Goal: Information Seeking & Learning: Find specific fact

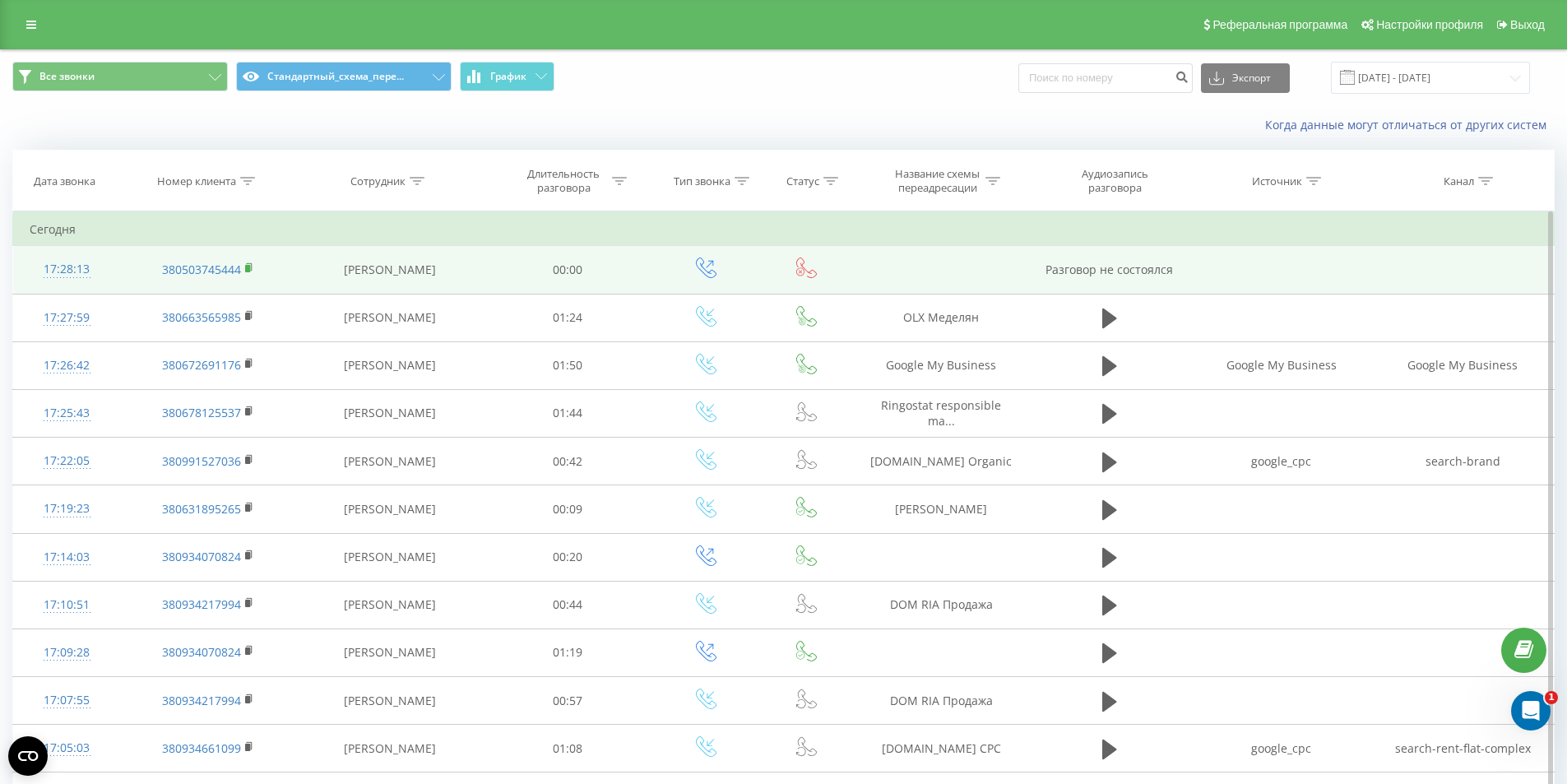
click at [247, 267] on rect at bounding box center [248, 268] width 5 height 8
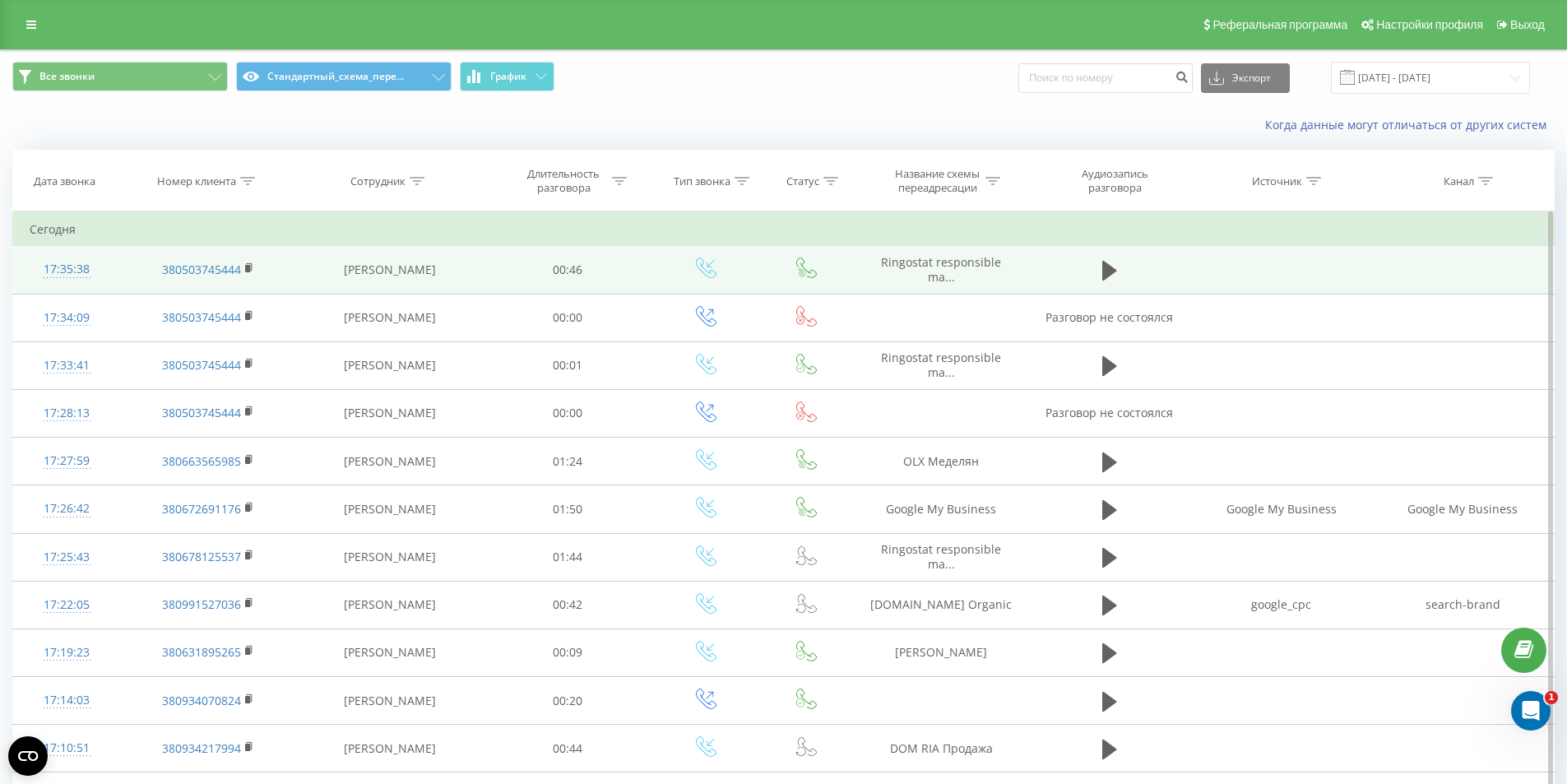
drag, startPoint x: 349, startPoint y: 259, endPoint x: 289, endPoint y: 280, distance: 63.6
click at [349, 259] on td "[PERSON_NAME]" at bounding box center [389, 270] width 188 height 48
click at [74, 263] on div "17:35:38" at bounding box center [66, 270] width 74 height 32
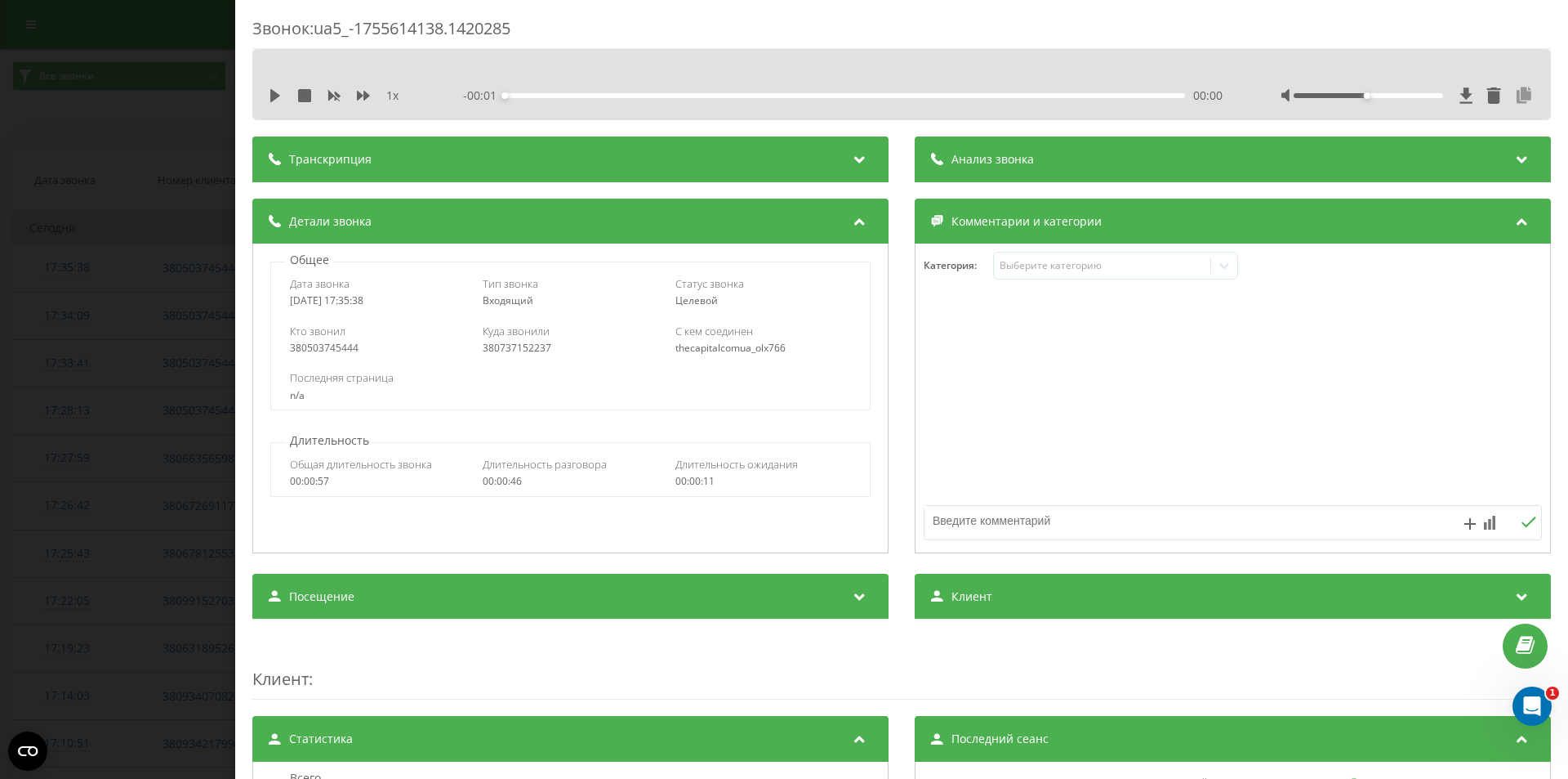
click at [1516, 96] on icon at bounding box center [1523, 95] width 19 height 16
drag, startPoint x: 171, startPoint y: 337, endPoint x: 178, endPoint y: 345, distance: 10.6
click at [170, 337] on div "Звонок : ua5_-1755614138.1420285 1 x - 00:47 00:00 00:00 Транскрипция Для анали…" at bounding box center [784, 389] width 1568 height 779
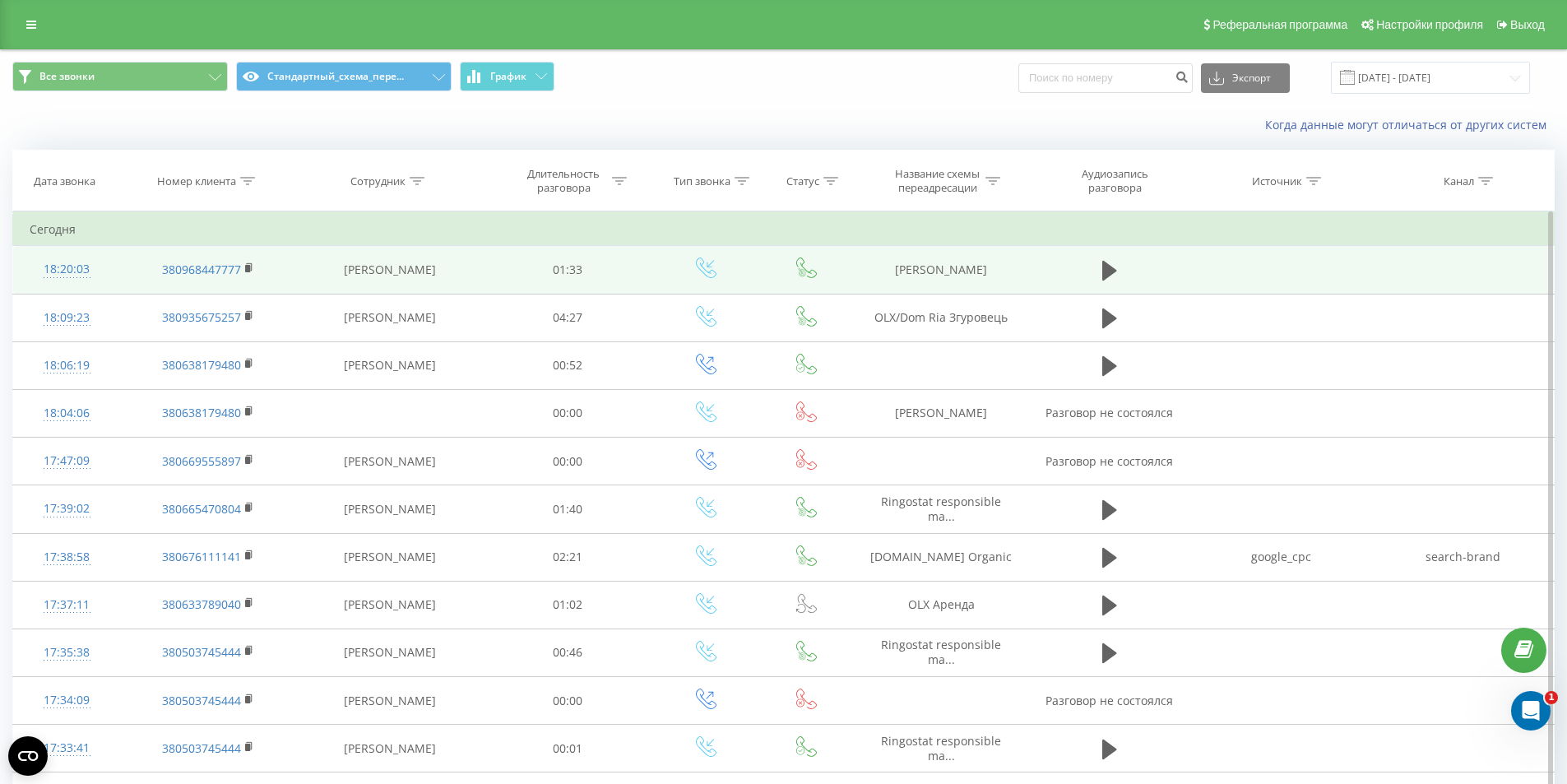
click at [921, 272] on td "[PERSON_NAME]" at bounding box center [942, 270] width 175 height 48
click at [921, 272] on td "DOM RIA Синаевский" at bounding box center [942, 270] width 175 height 48
copy tr "DOM RIA Синаевский"
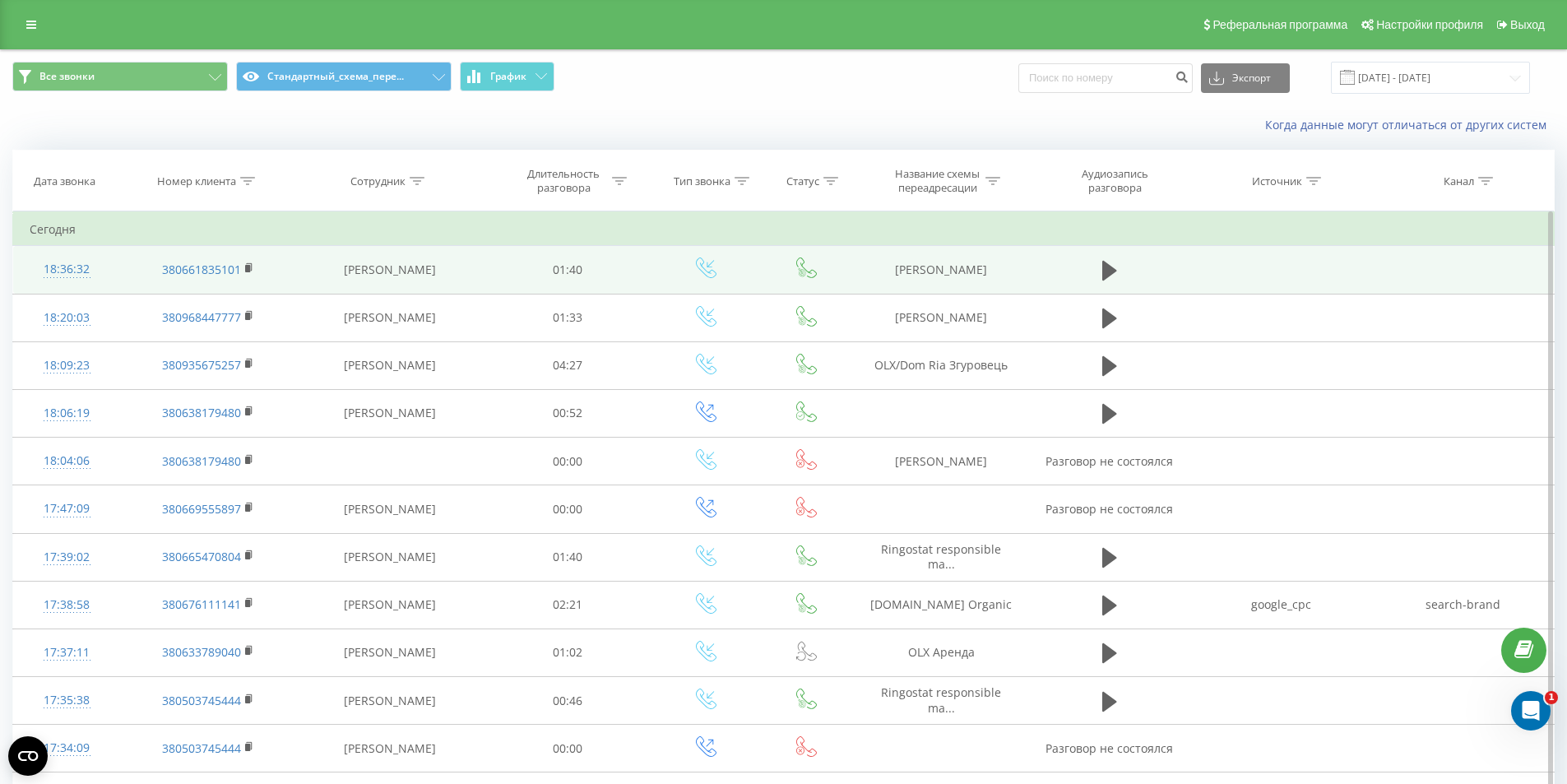
click at [944, 271] on td "[PERSON_NAME]" at bounding box center [942, 270] width 175 height 48
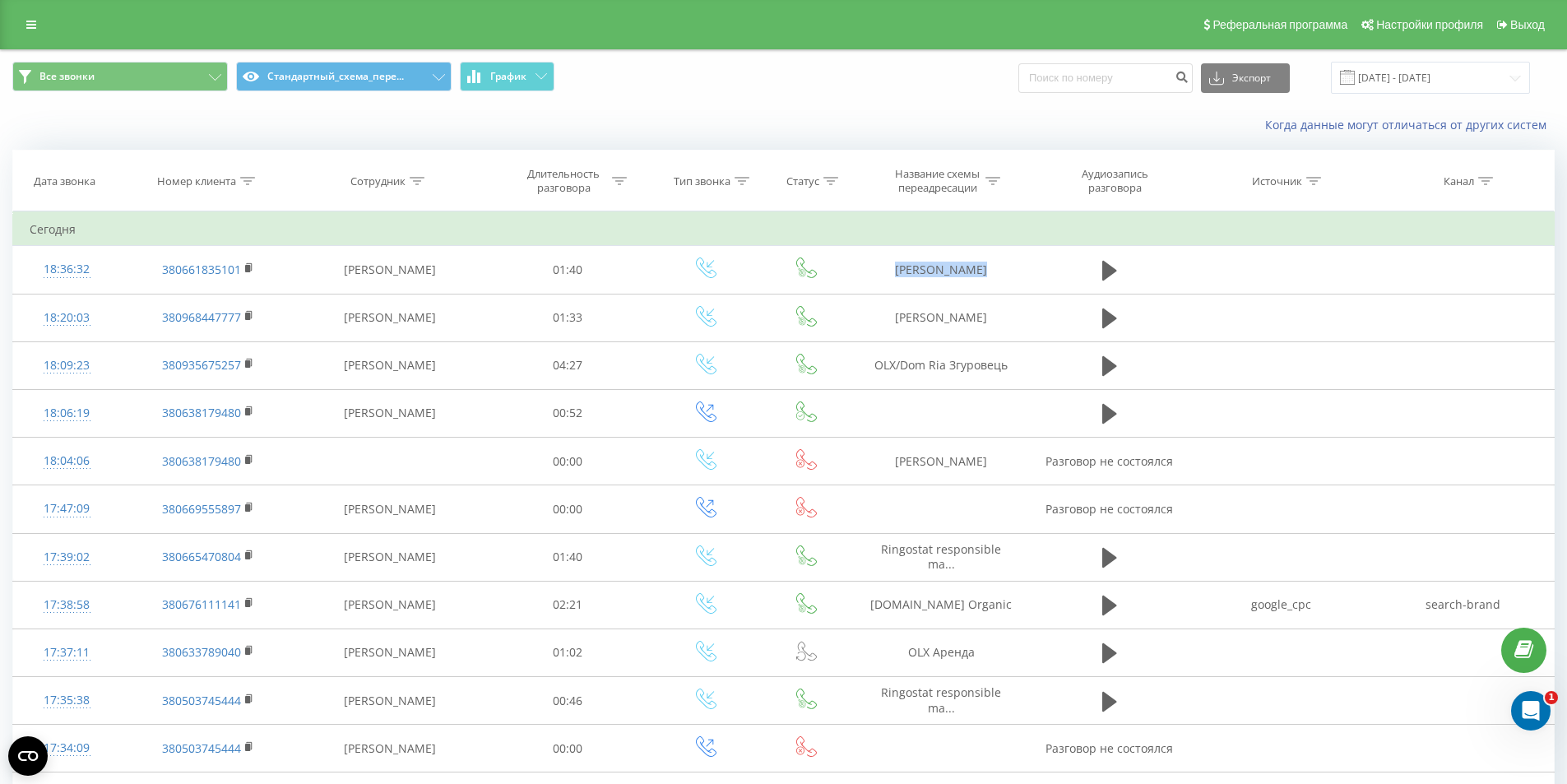
copy tr "OLX Пинчук"
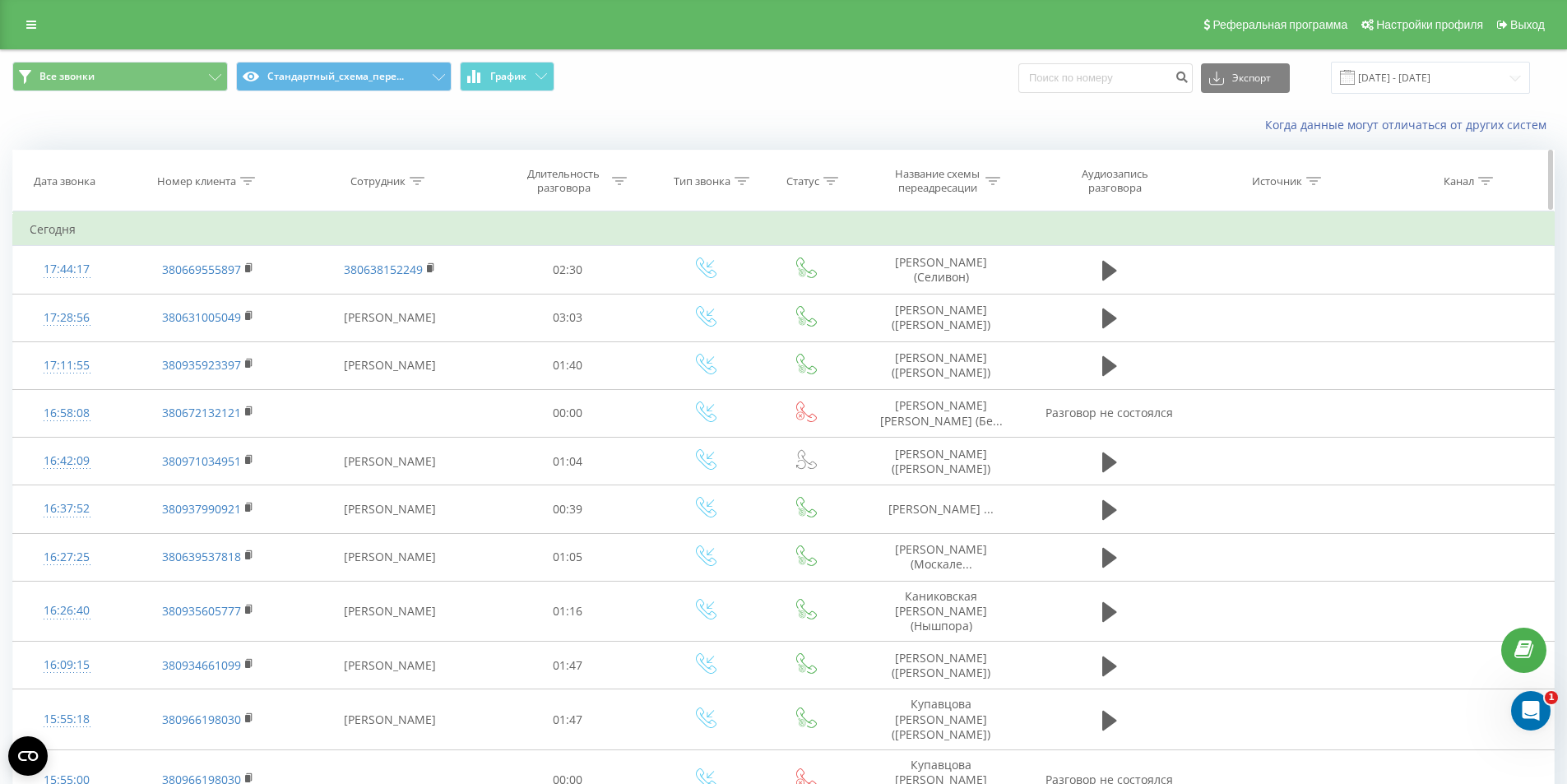
click at [250, 175] on div at bounding box center [247, 181] width 14 height 14
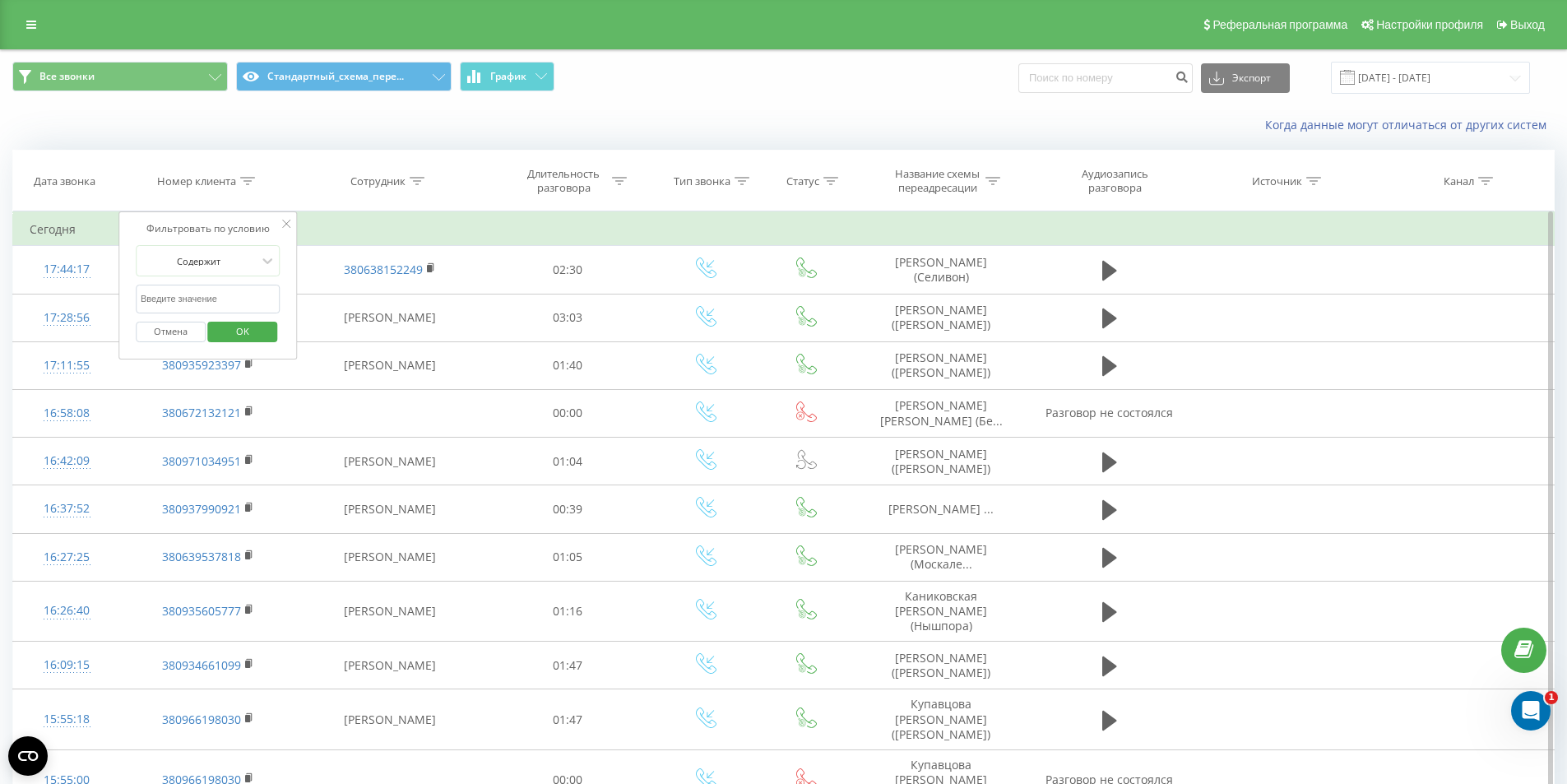
click at [192, 300] on input "text" at bounding box center [208, 299] width 145 height 29
paste input "380680762077"
type input "380680762077"
click at [242, 336] on span "OK" at bounding box center [243, 331] width 46 height 26
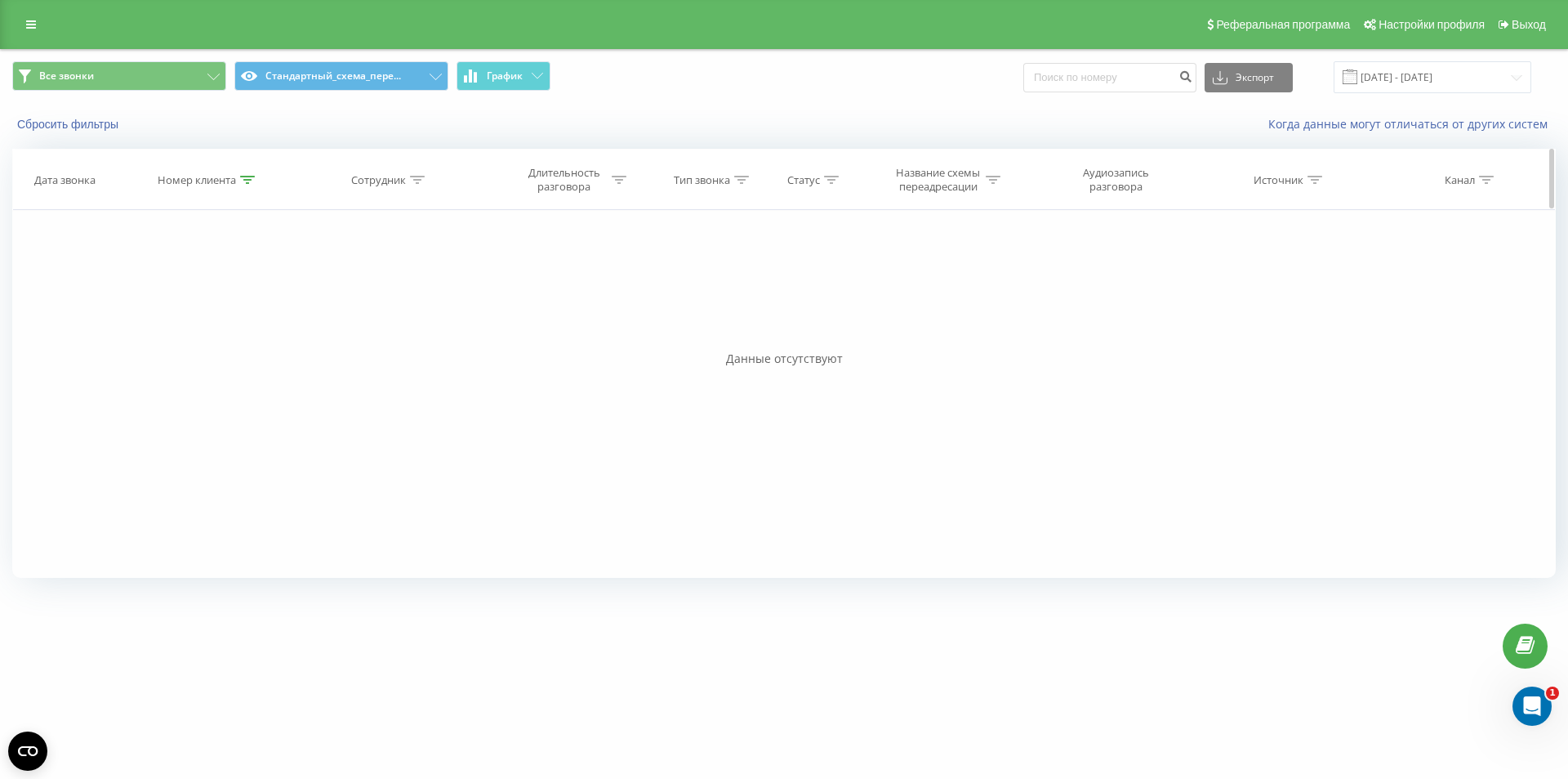
click at [250, 178] on icon at bounding box center [247, 180] width 14 height 8
click at [170, 335] on button "Отмена" at bounding box center [171, 330] width 69 height 20
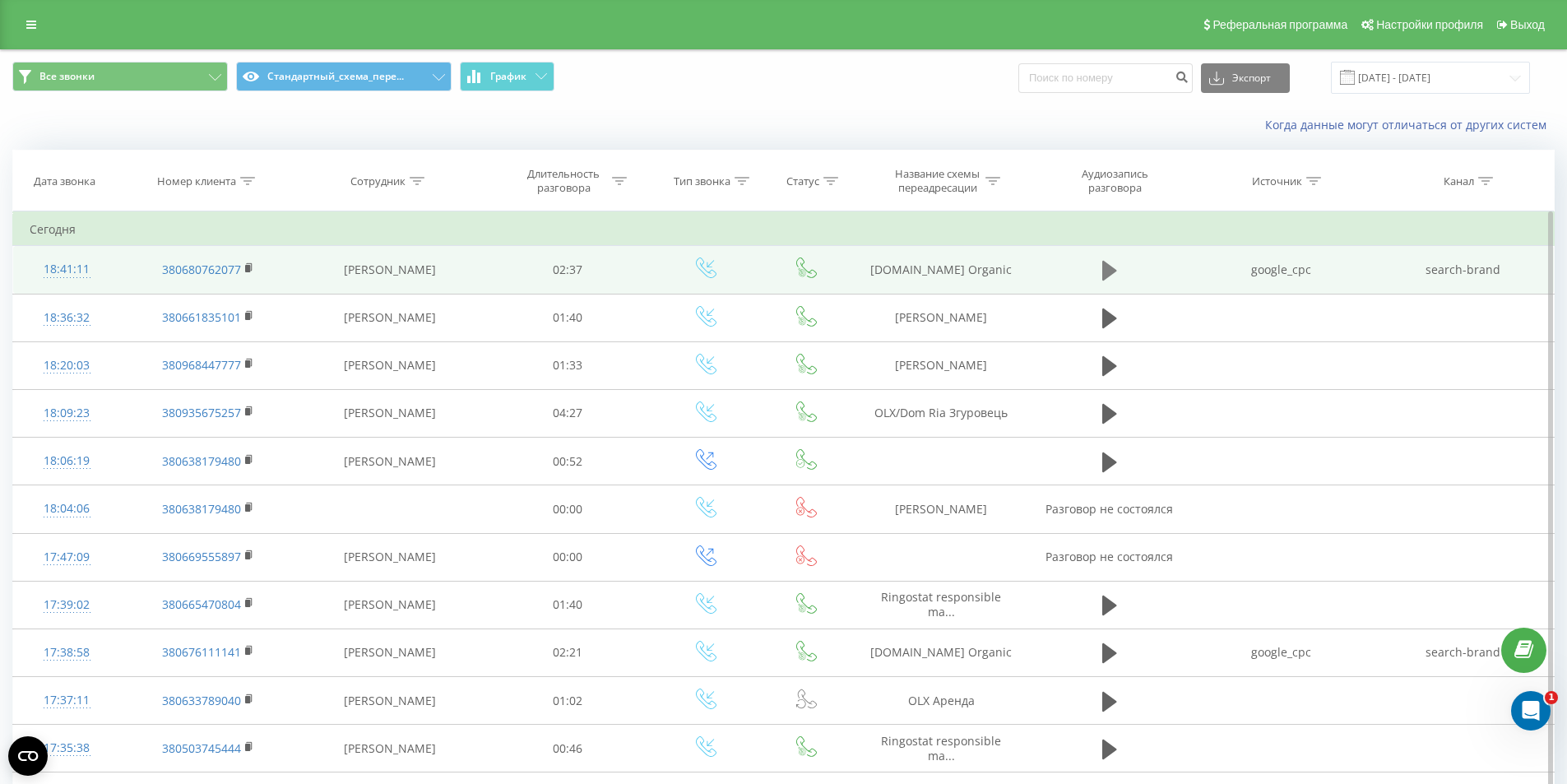
click at [1104, 277] on icon at bounding box center [1110, 270] width 14 height 20
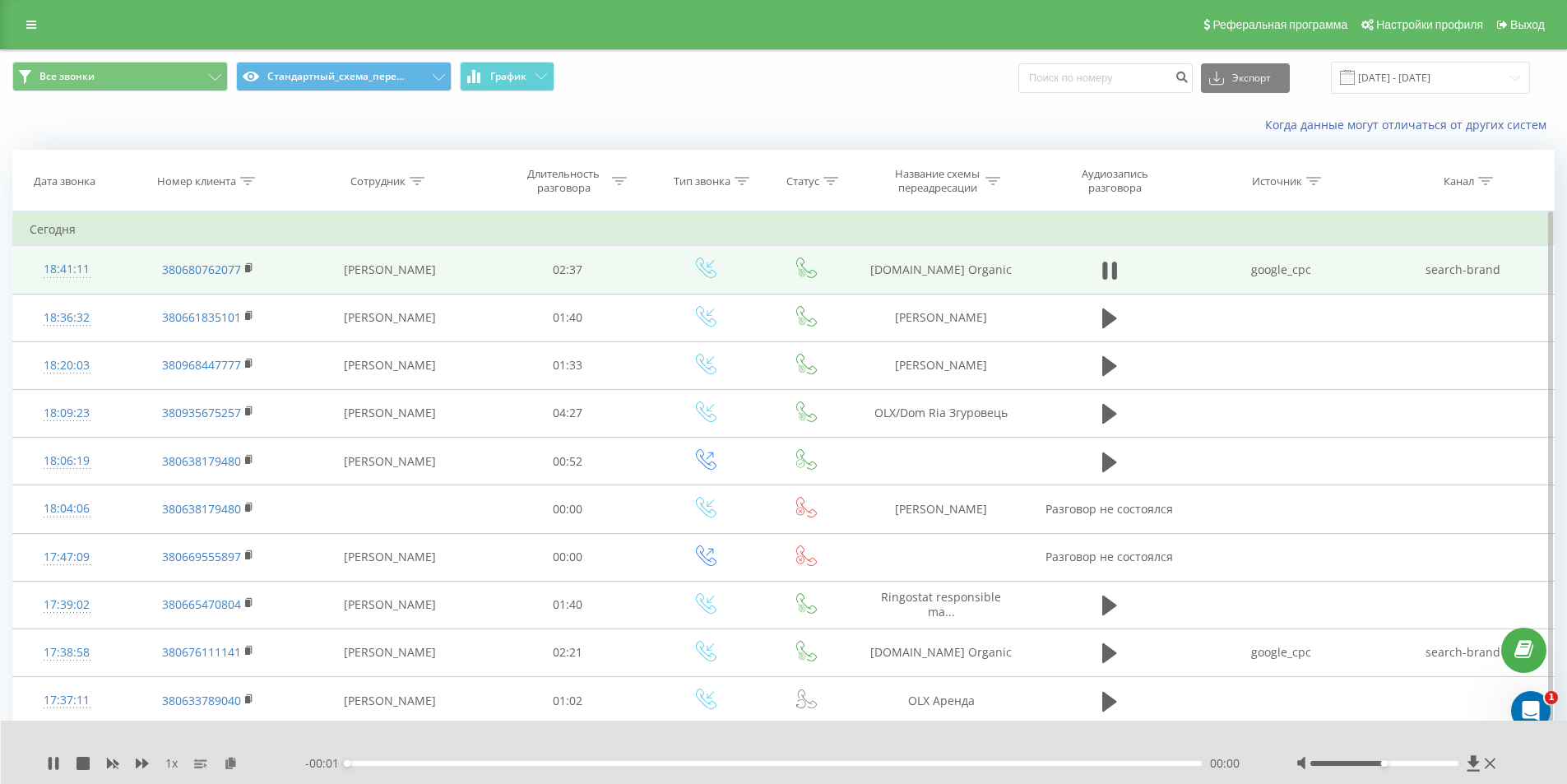
click at [401, 761] on div "00:00" at bounding box center [775, 764] width 856 height 5
click at [435, 764] on div "00:00" at bounding box center [775, 764] width 856 height 5
click at [427, 766] on div "- 02:37 00:00 00:00" at bounding box center [780, 763] width 950 height 16
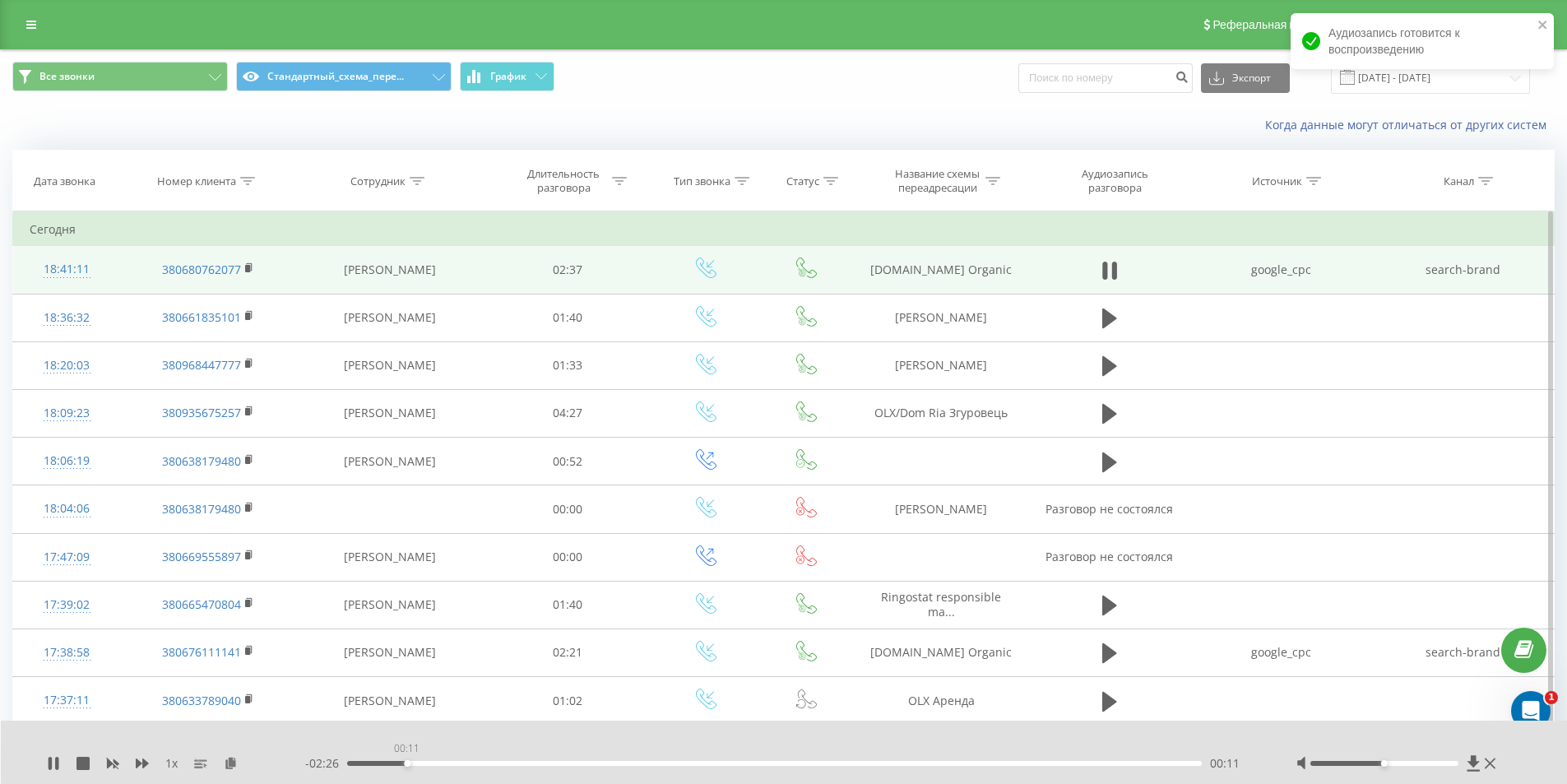
drag, startPoint x: 406, startPoint y: 761, endPoint x: 421, endPoint y: 762, distance: 15.0
click at [407, 761] on div "00:11" at bounding box center [775, 764] width 856 height 5
click at [382, 761] on div "00:13" at bounding box center [775, 764] width 856 height 5
drag, startPoint x: 1115, startPoint y: 271, endPoint x: 608, endPoint y: 45, distance: 555.1
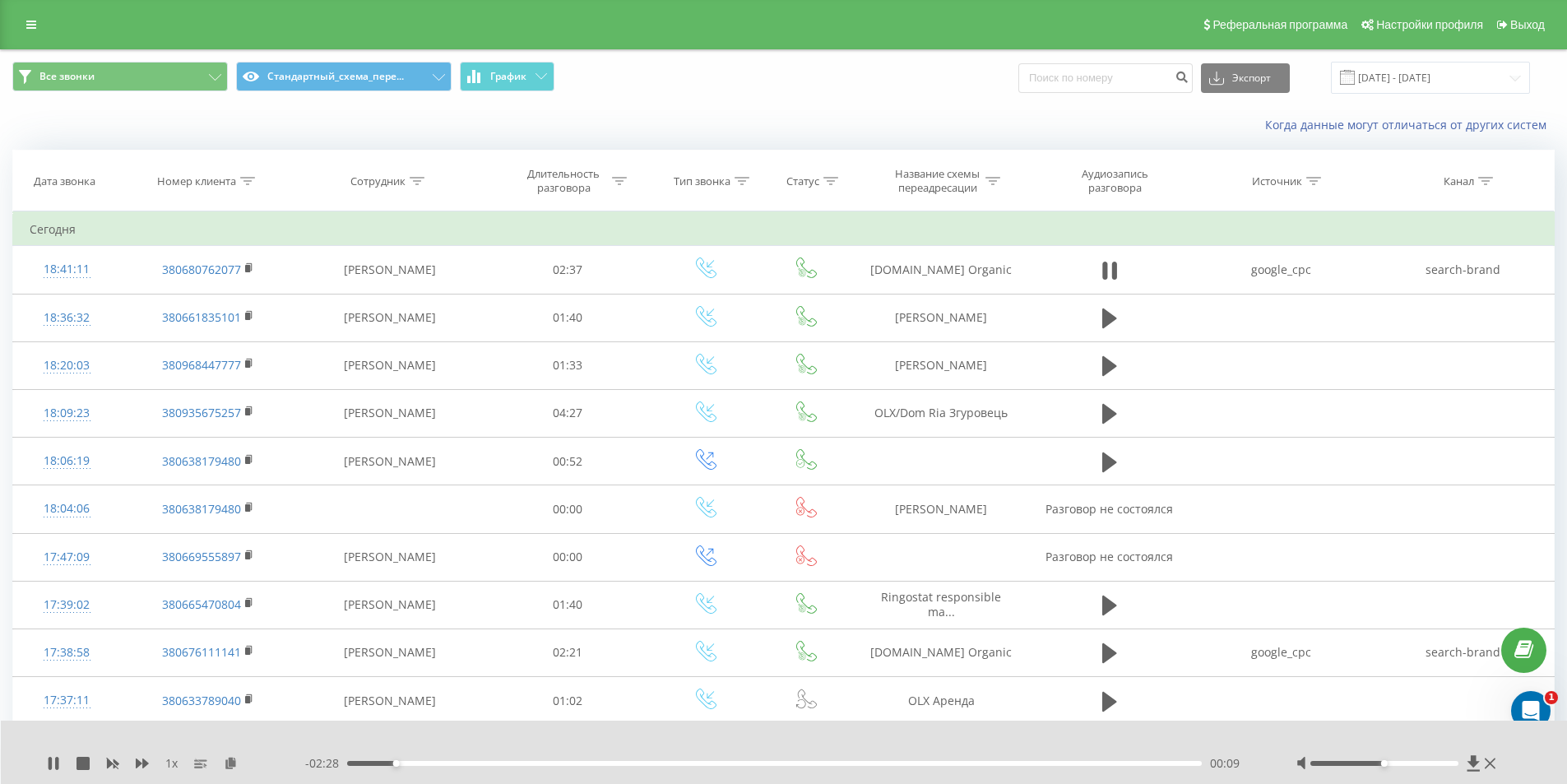
click at [1108, 269] on icon at bounding box center [1110, 270] width 14 height 23
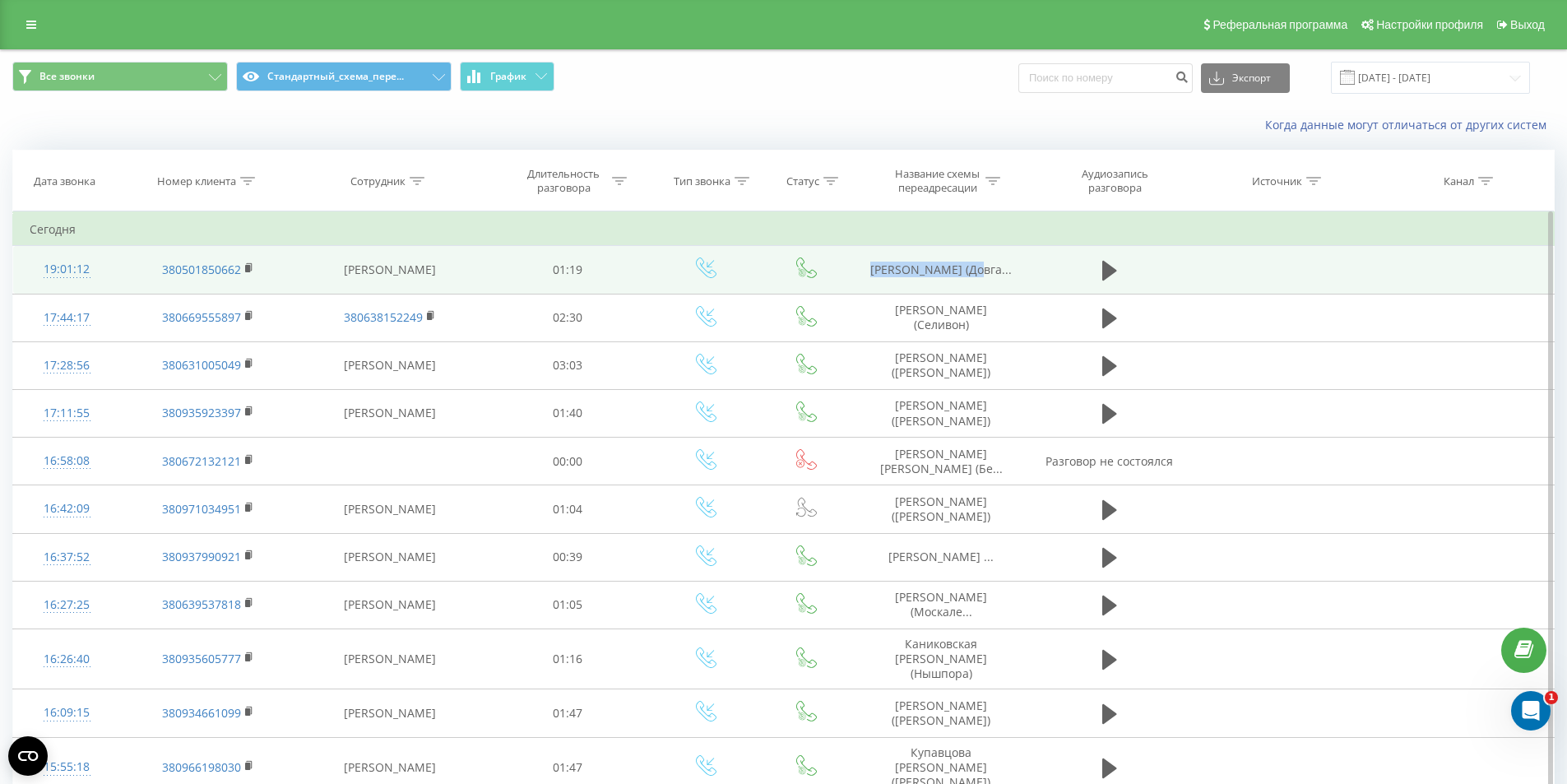
drag, startPoint x: 889, startPoint y: 255, endPoint x: 1008, endPoint y: 264, distance: 119.3
click at [1008, 264] on td "Манахова Вікторія (Довга..." at bounding box center [942, 270] width 175 height 48
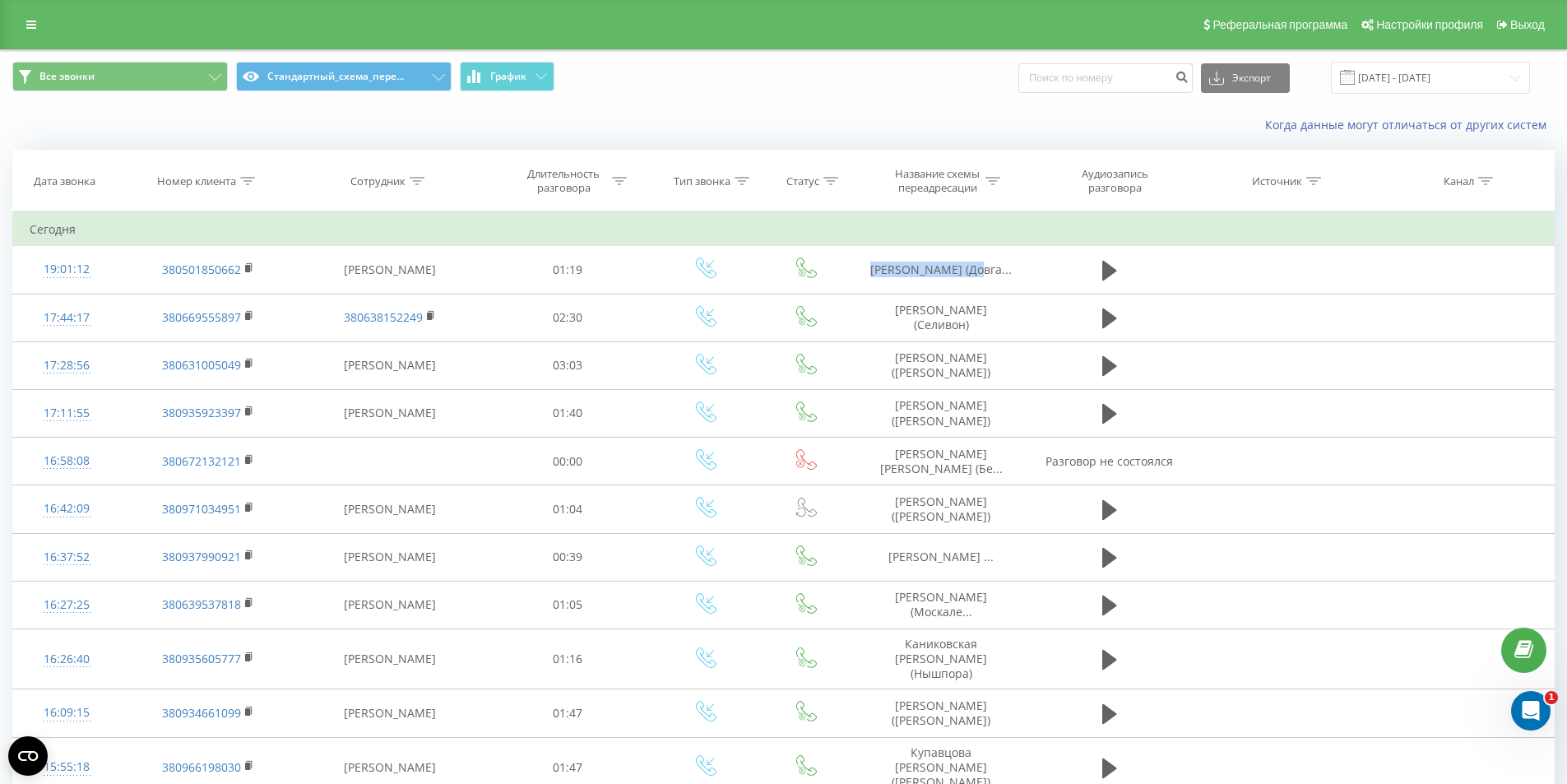
copy span "Манахова Вікторія"
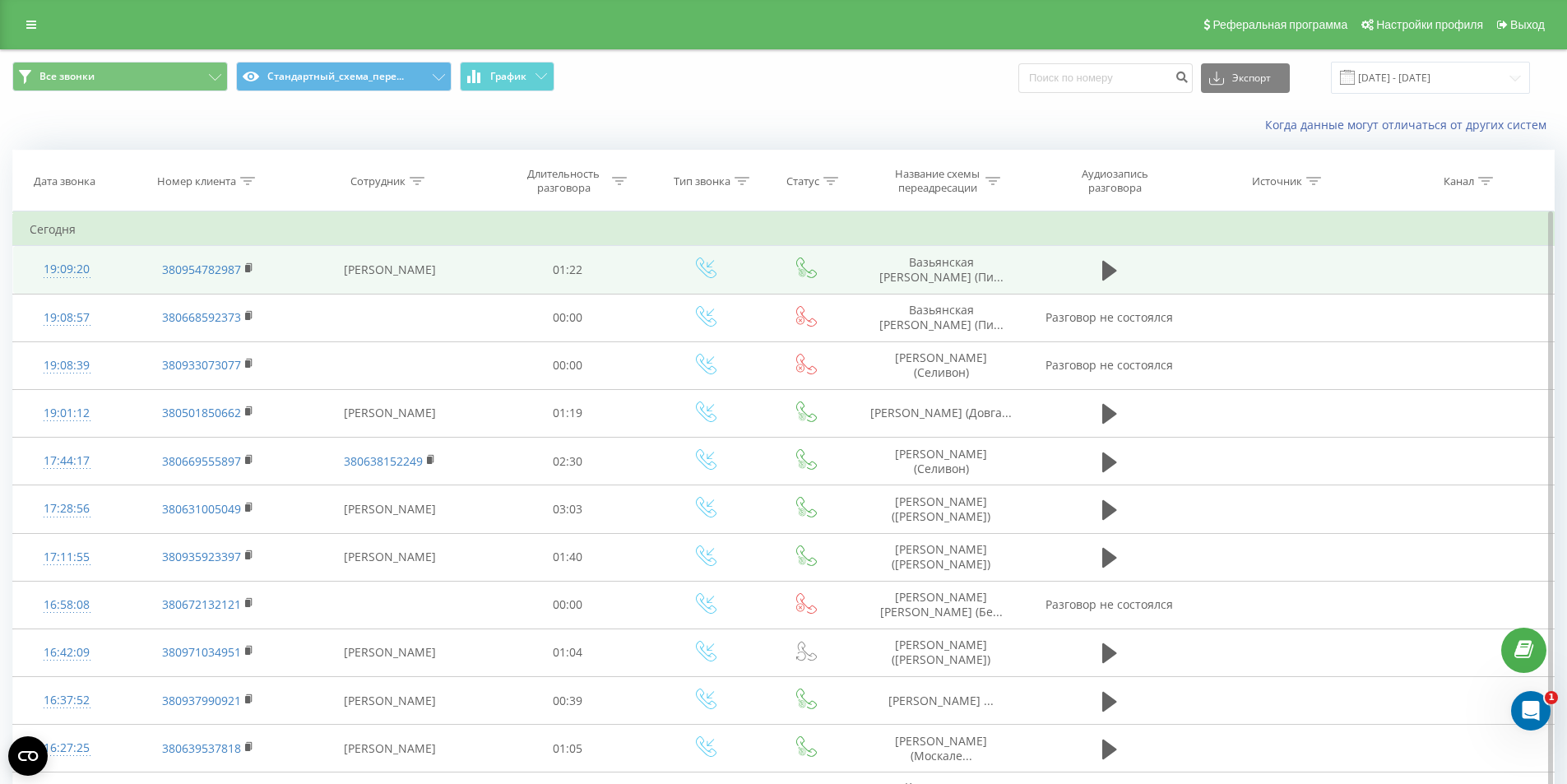
click at [905, 259] on span "Вазьянская Екатерина (Пи..." at bounding box center [942, 270] width 124 height 31
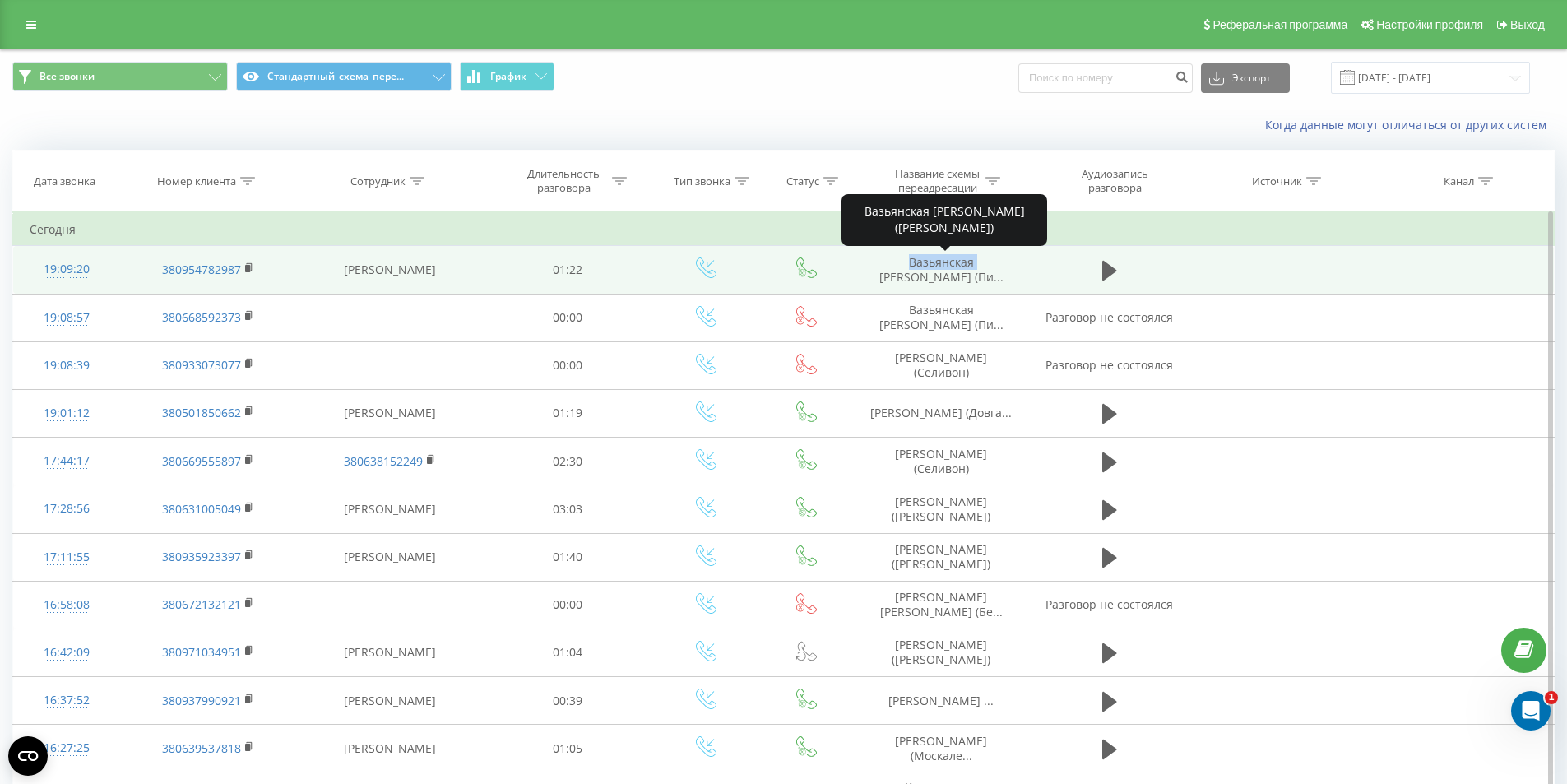
click at [905, 259] on span "Вазьянская Екатерина (Пи..." at bounding box center [942, 270] width 124 height 31
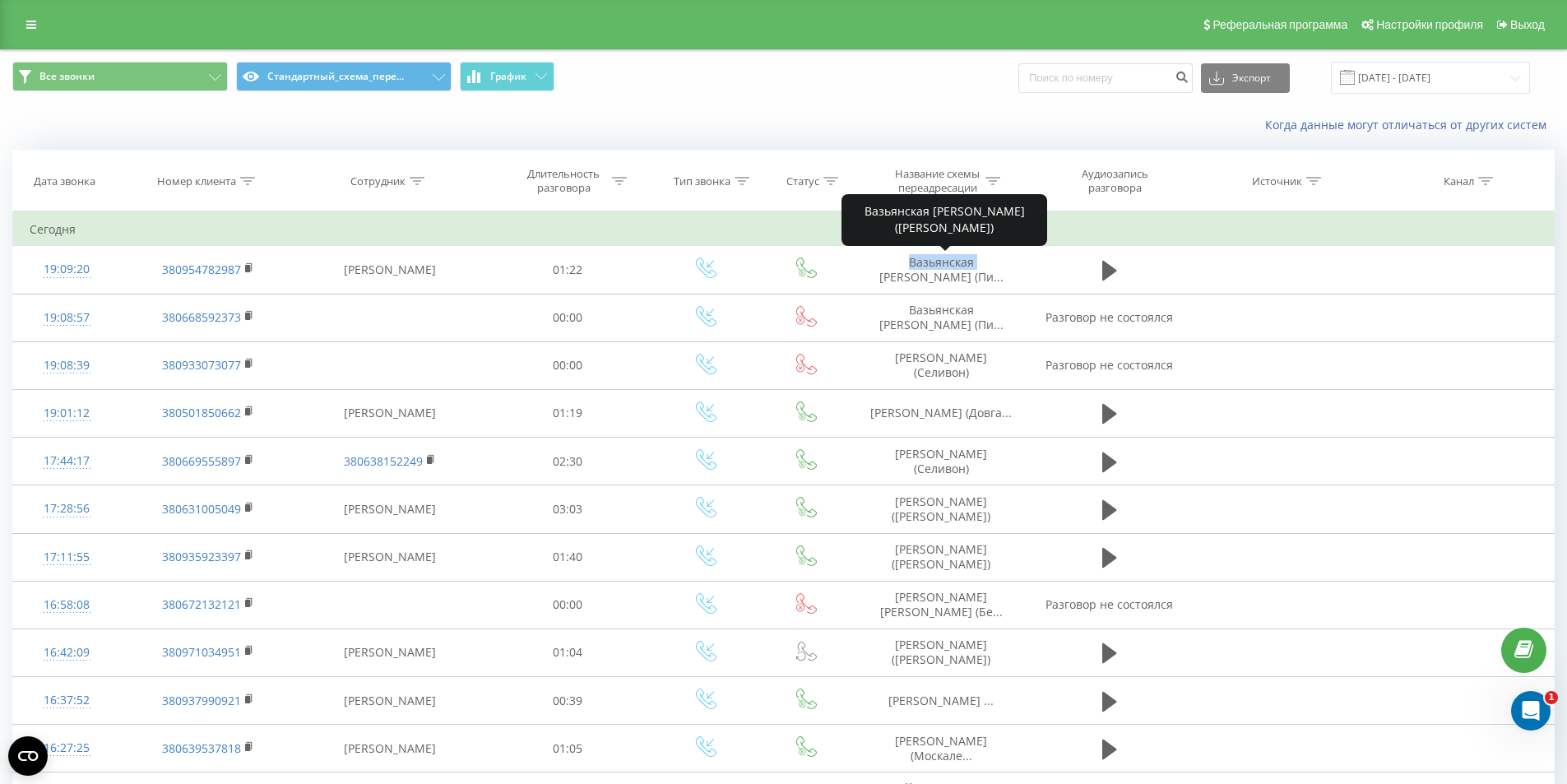
copy span "Вазьянская"
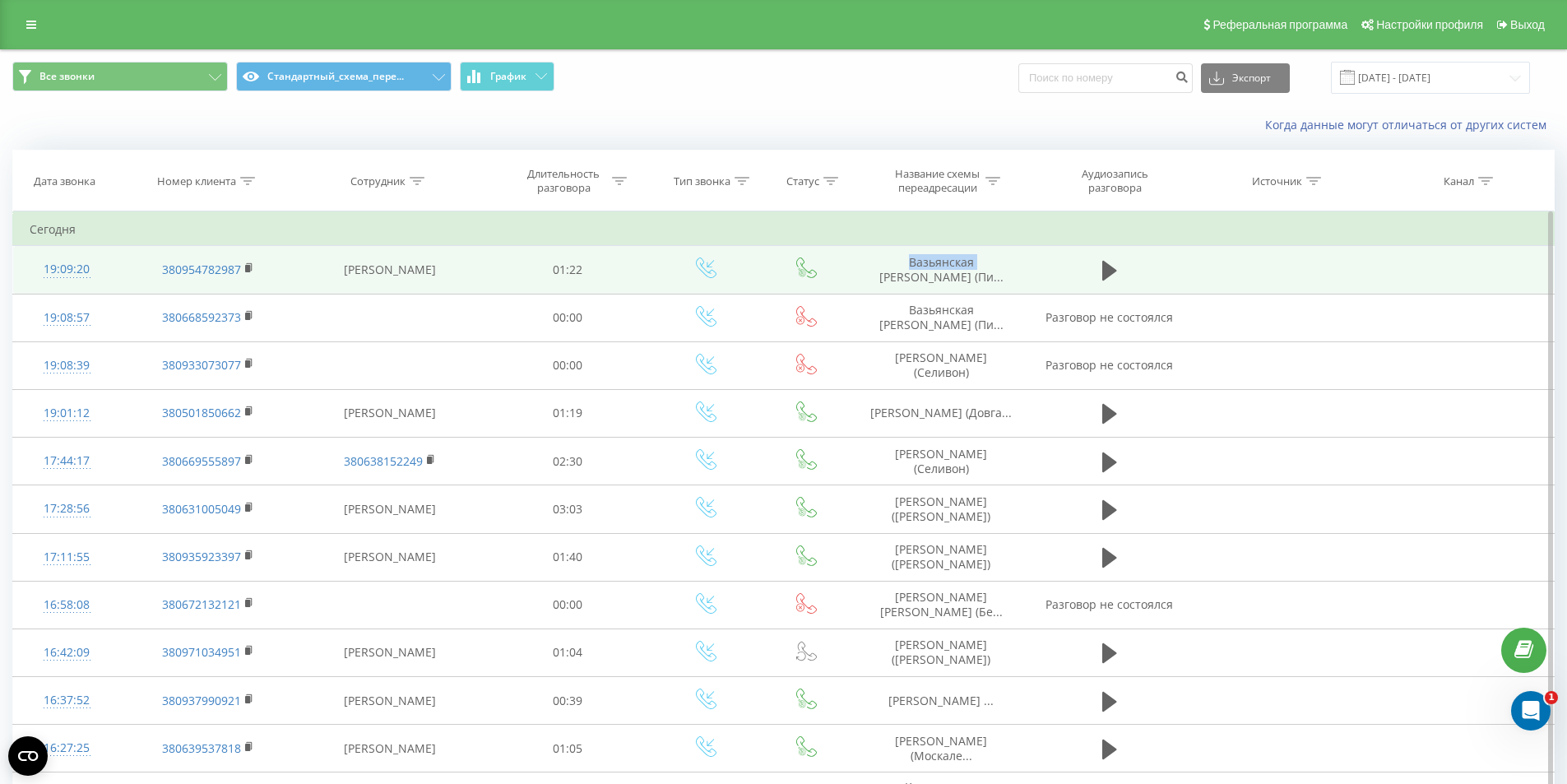
click at [920, 262] on span "Вазьянская Екатерина (Пи..." at bounding box center [942, 270] width 124 height 31
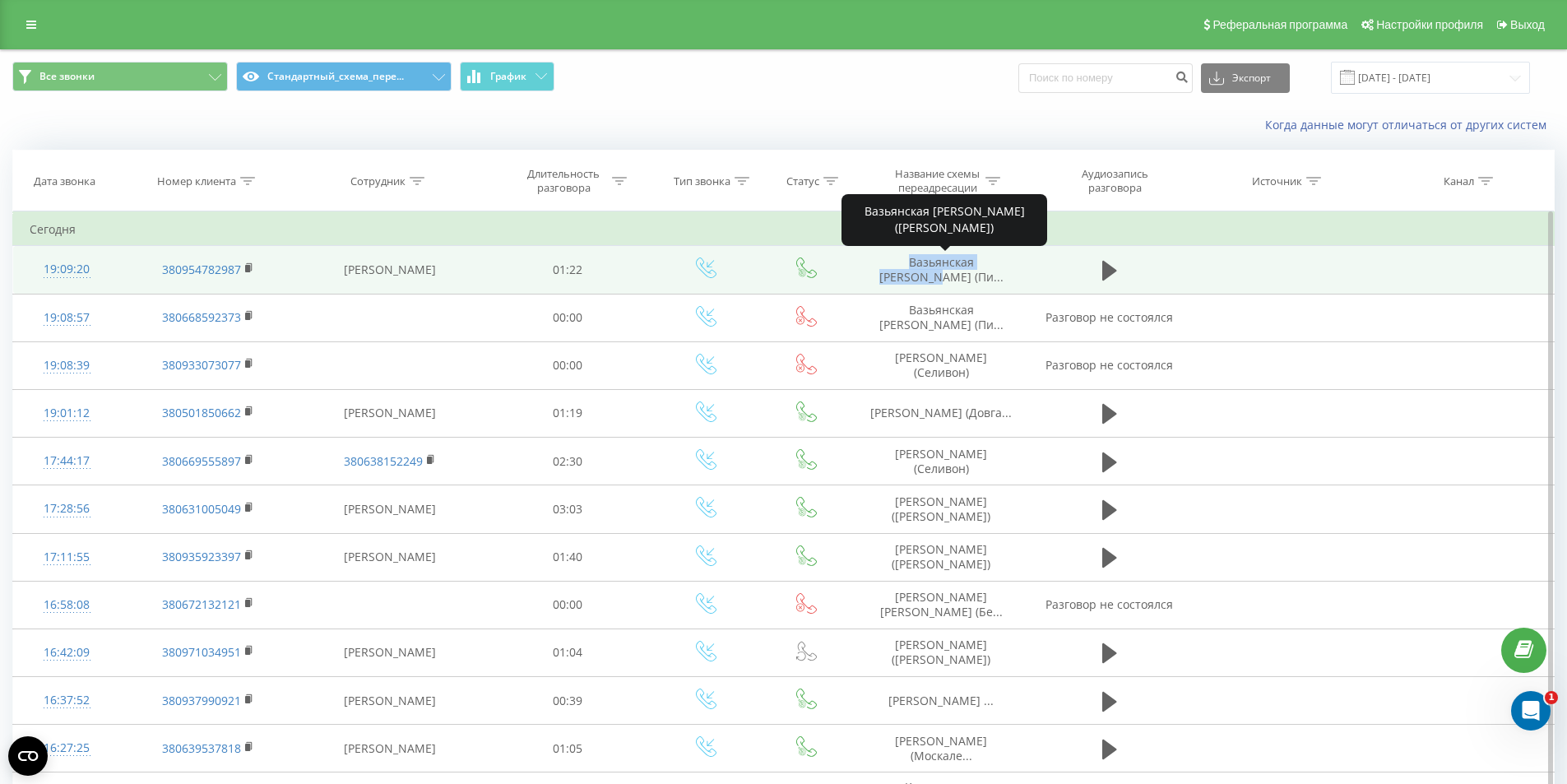
drag, startPoint x: 880, startPoint y: 260, endPoint x: 1007, endPoint y: 260, distance: 127.0
click at [1007, 260] on td "Вазьянская Екатерина (Пи..." at bounding box center [942, 270] width 175 height 48
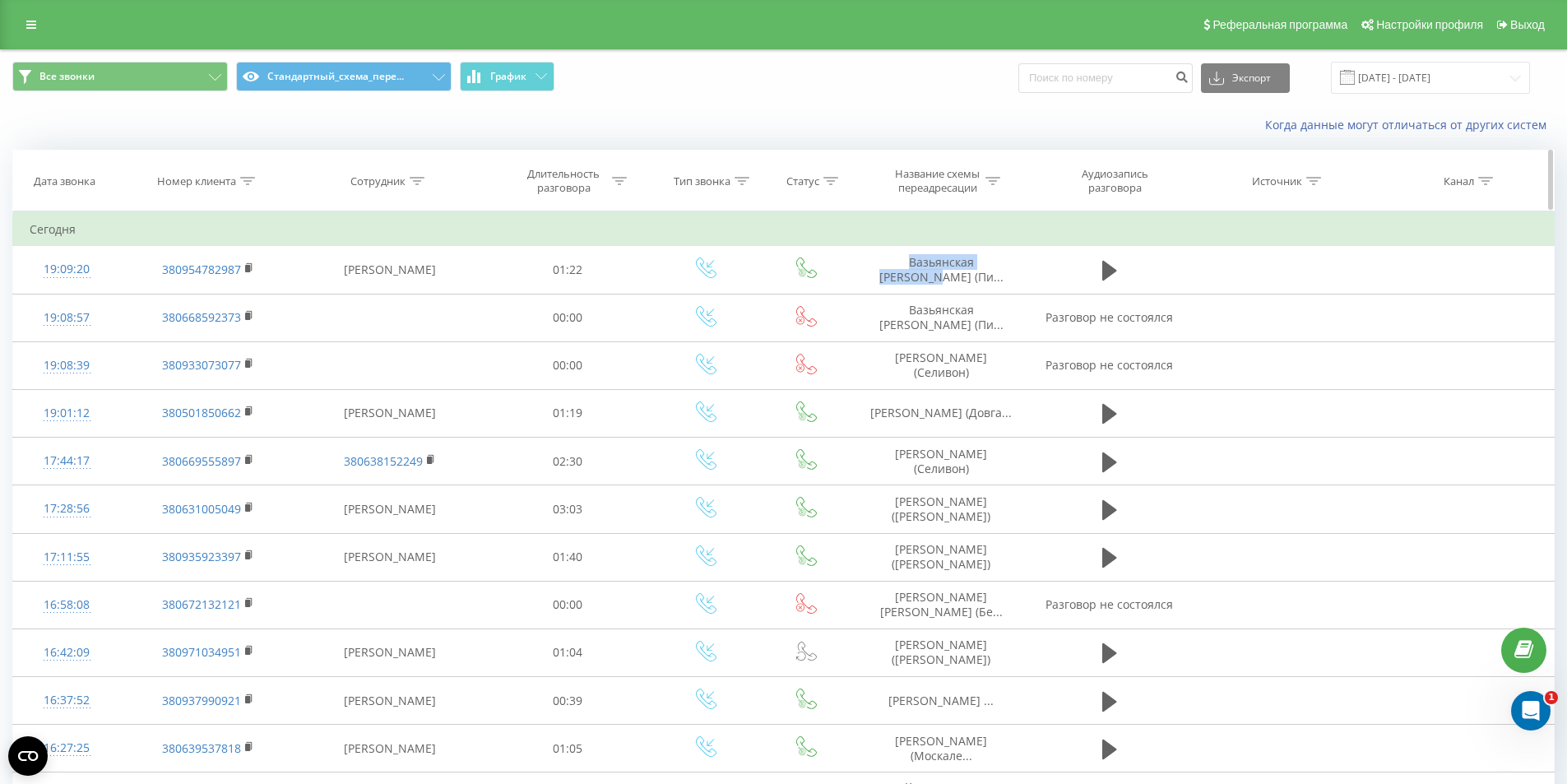
copy span "Вазьянская Екатерина"
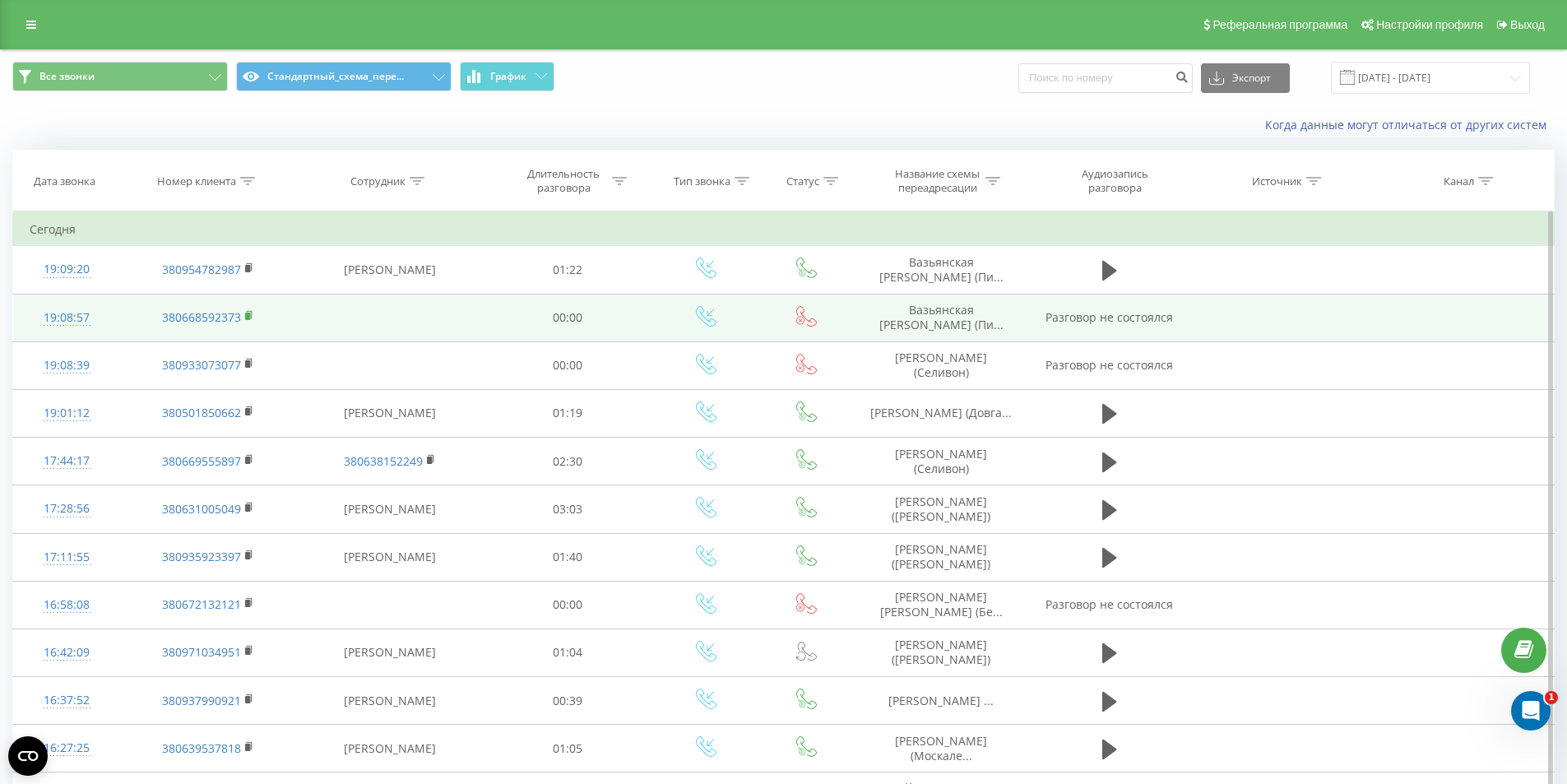
click at [250, 315] on rect at bounding box center [248, 316] width 5 height 8
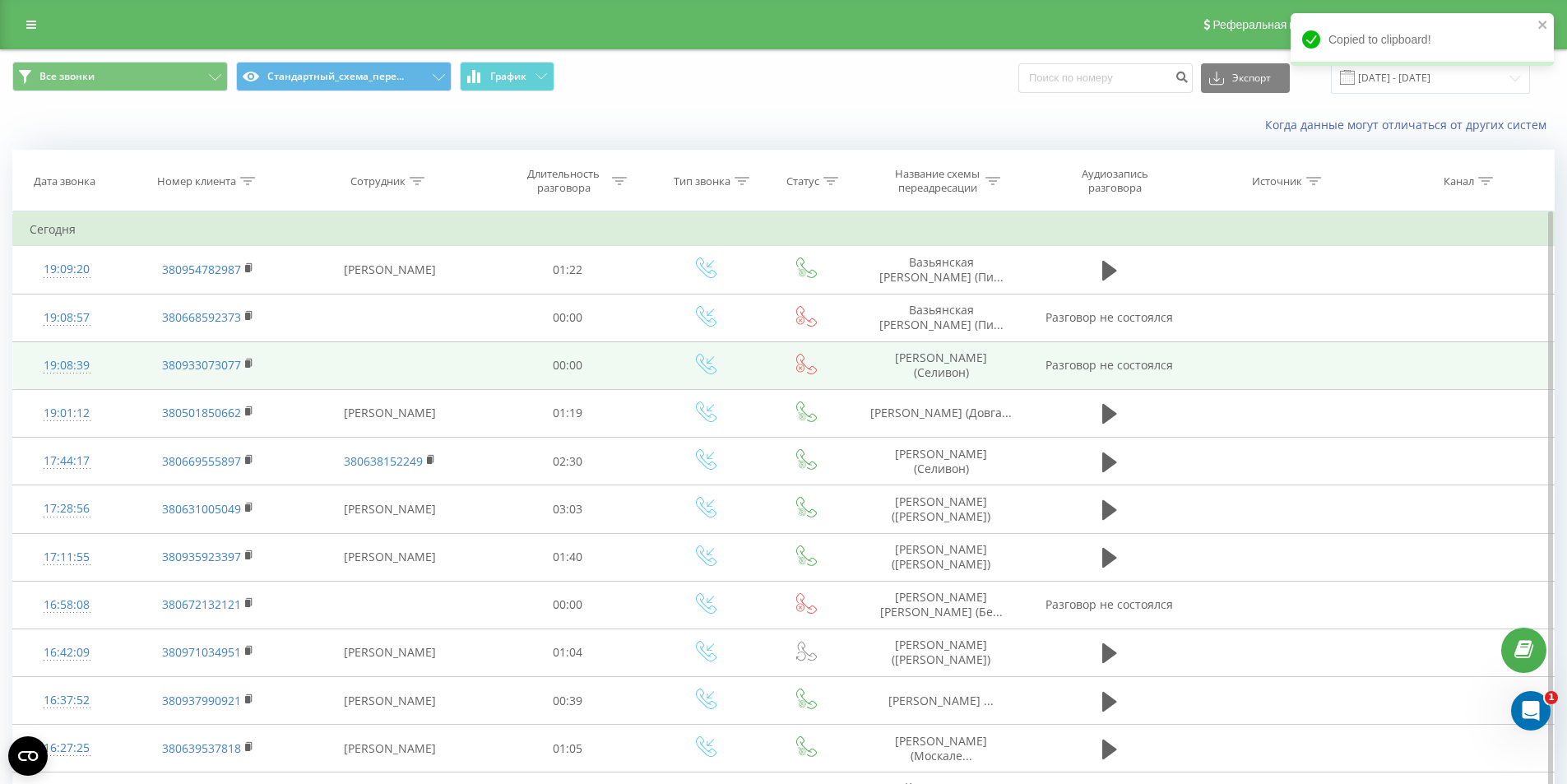
click at [961, 369] on td "Продиус Юлія (Селивон)" at bounding box center [942, 365] width 175 height 48
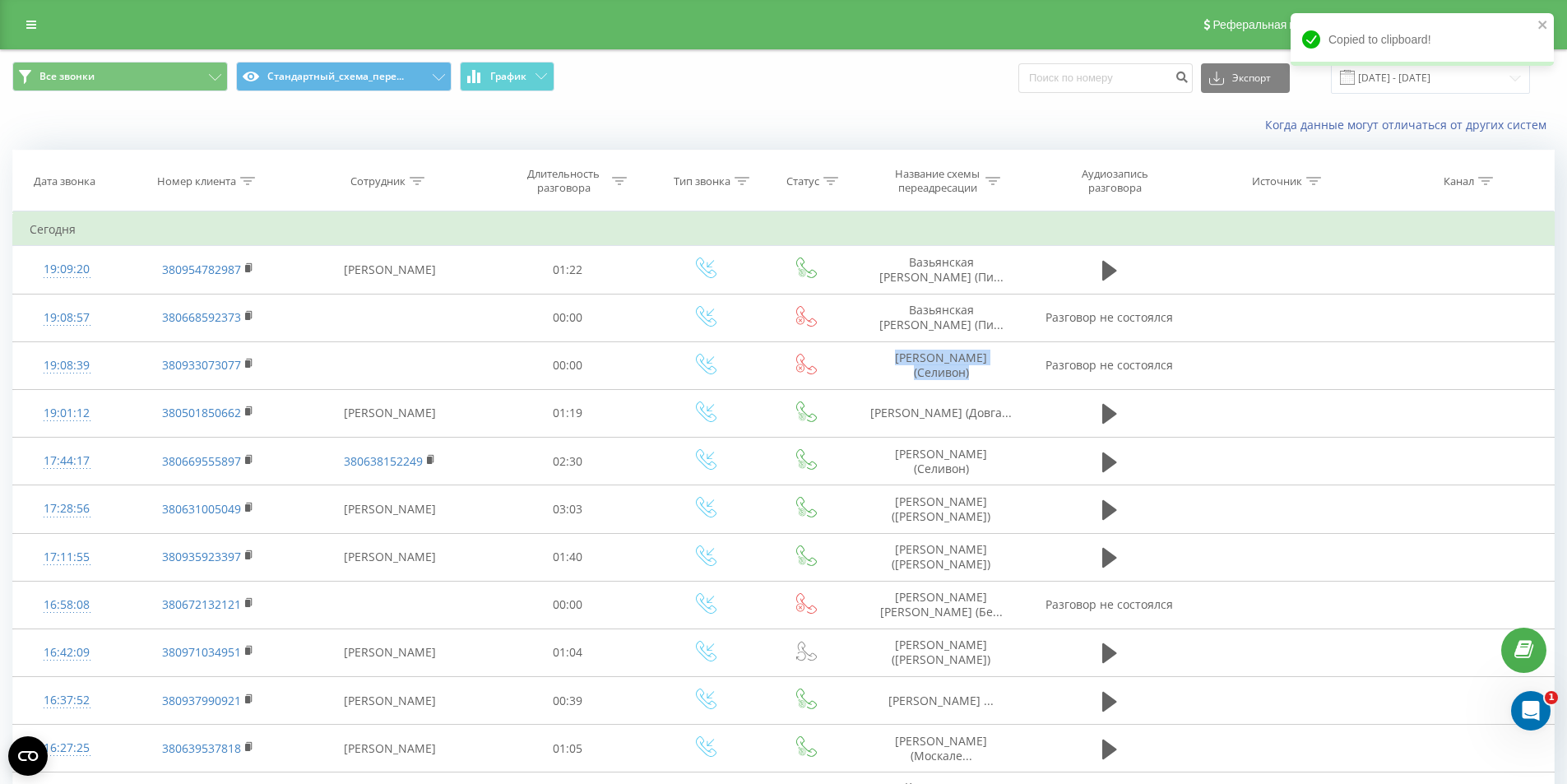
copy td "Продиус Юлія (Селивон)"
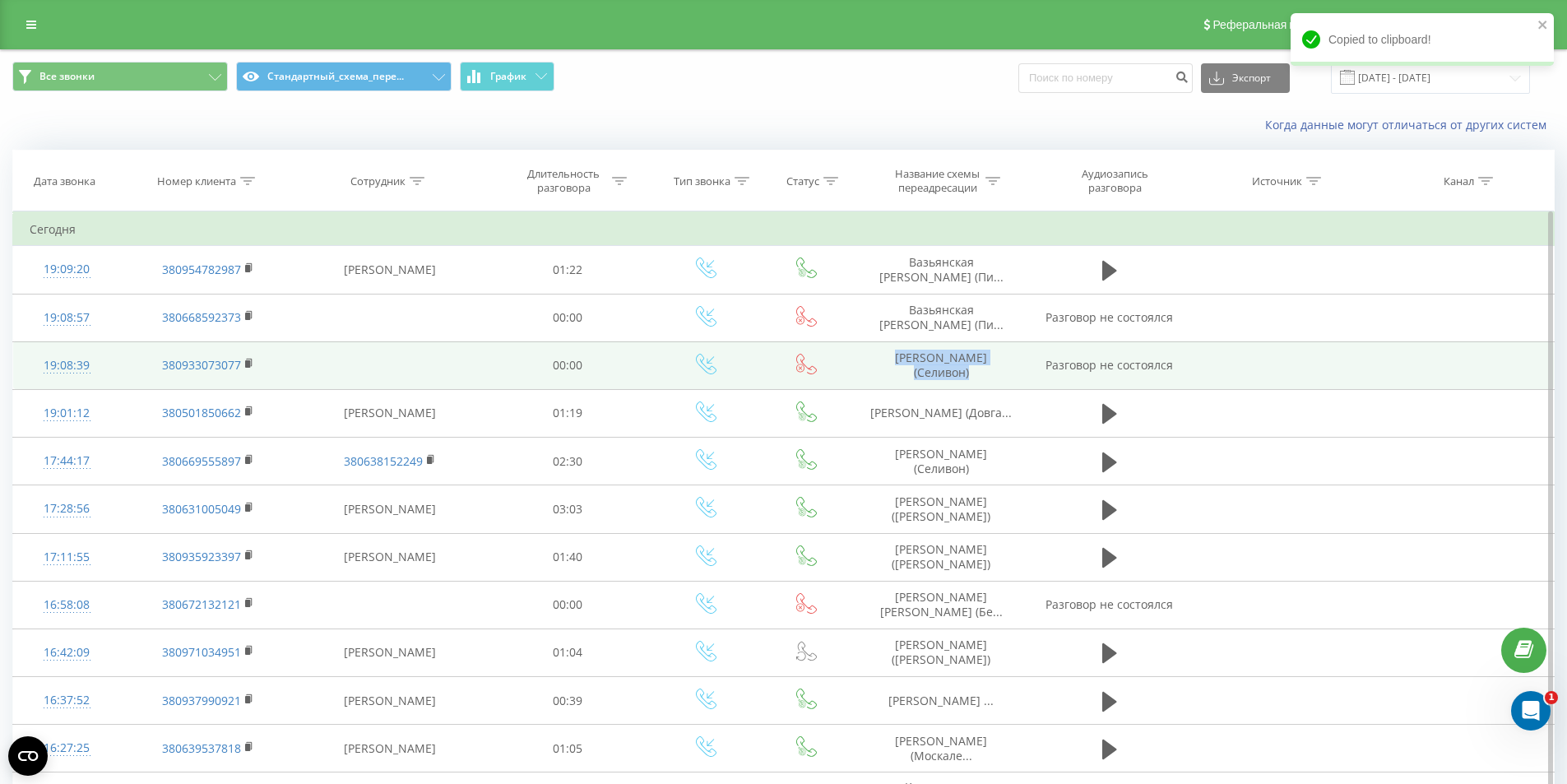
click at [896, 364] on td "Продиус Юлія (Селивон)" at bounding box center [942, 365] width 175 height 48
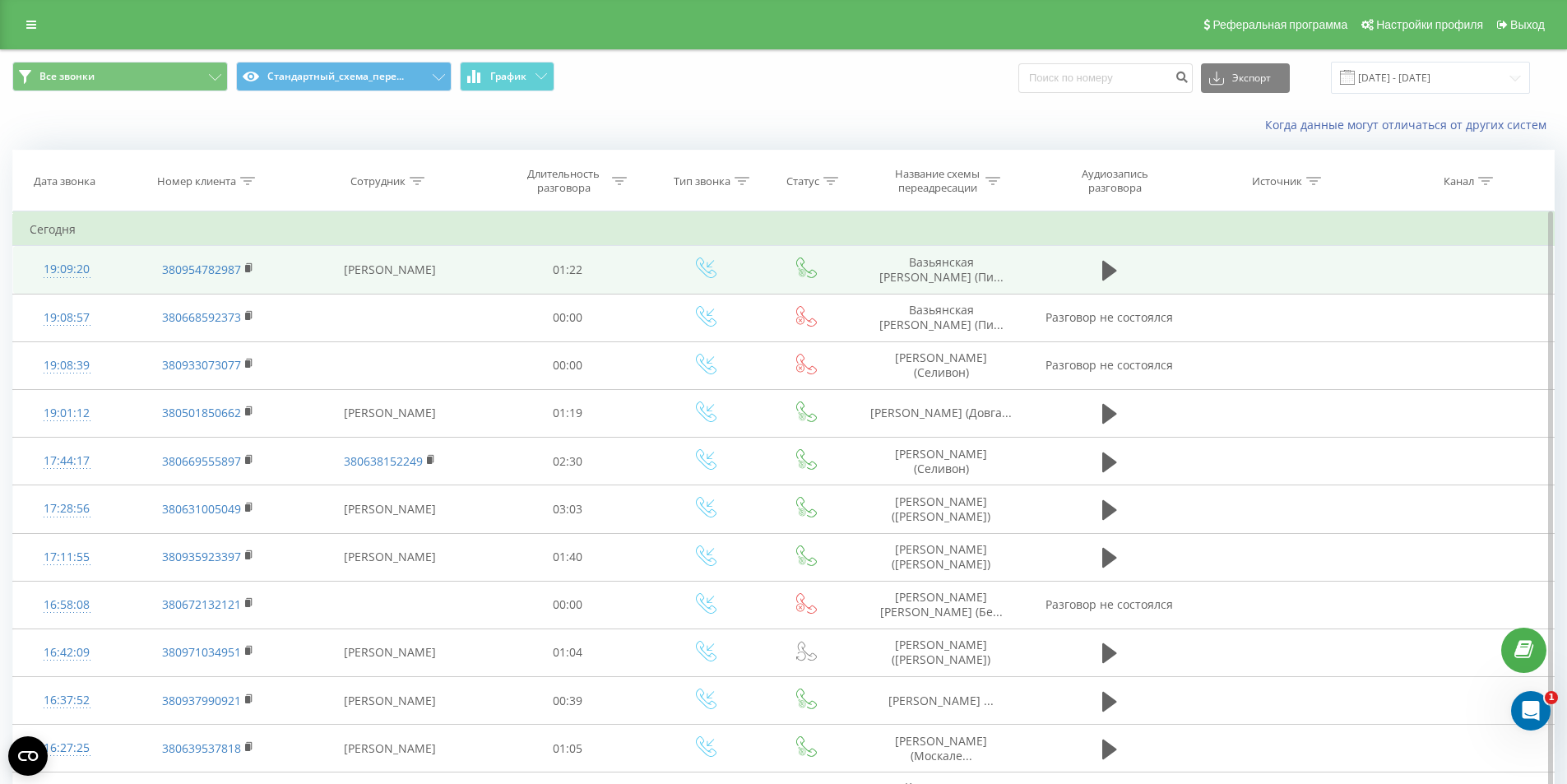
click at [876, 261] on td "Вазьянская Екатерина (Пи..." at bounding box center [942, 270] width 175 height 48
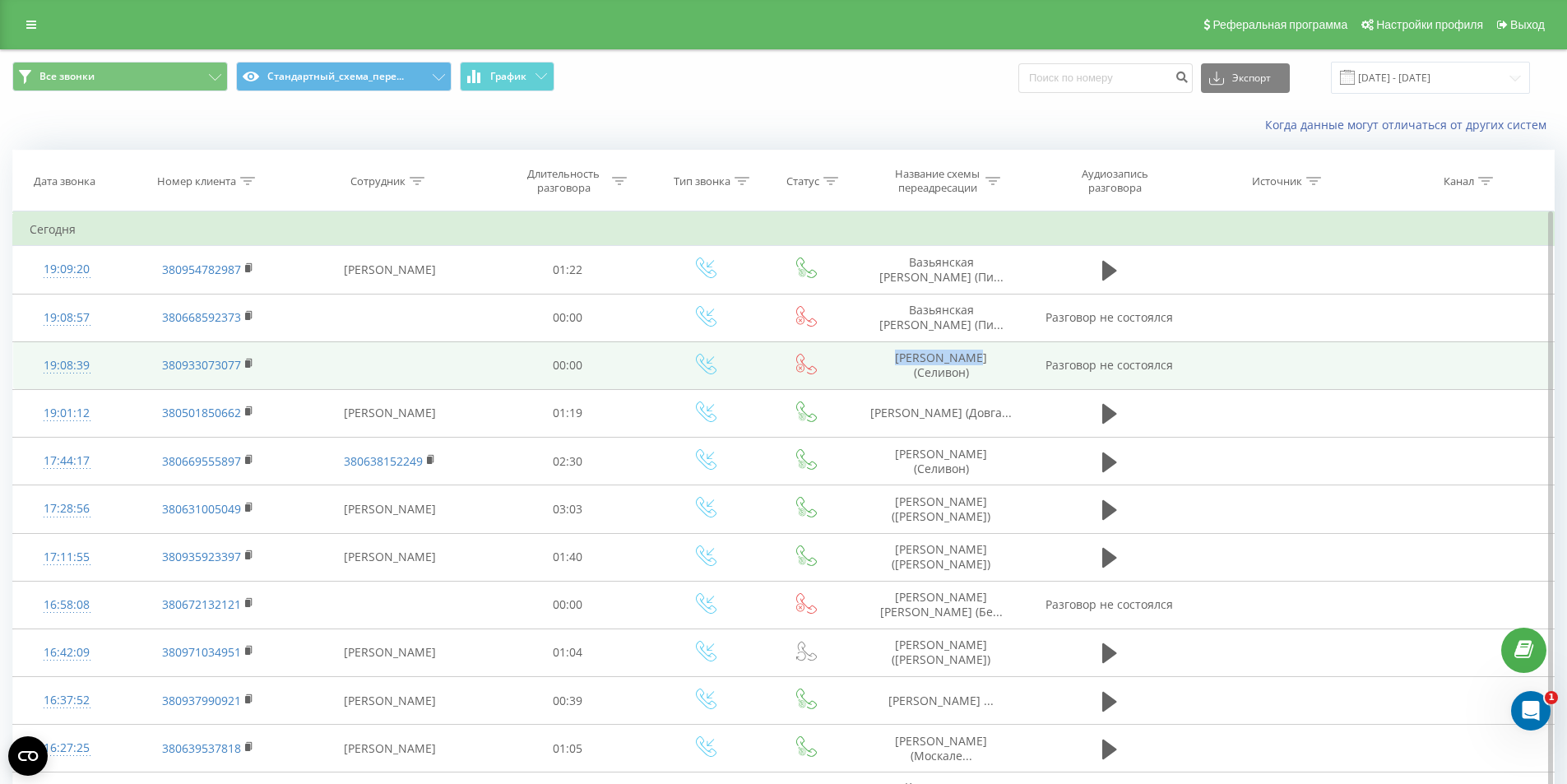
drag, startPoint x: 876, startPoint y: 367, endPoint x: 950, endPoint y: 371, distance: 74.1
click at [950, 371] on td "Продиус Юлія (Селивон)" at bounding box center [942, 365] width 175 height 48
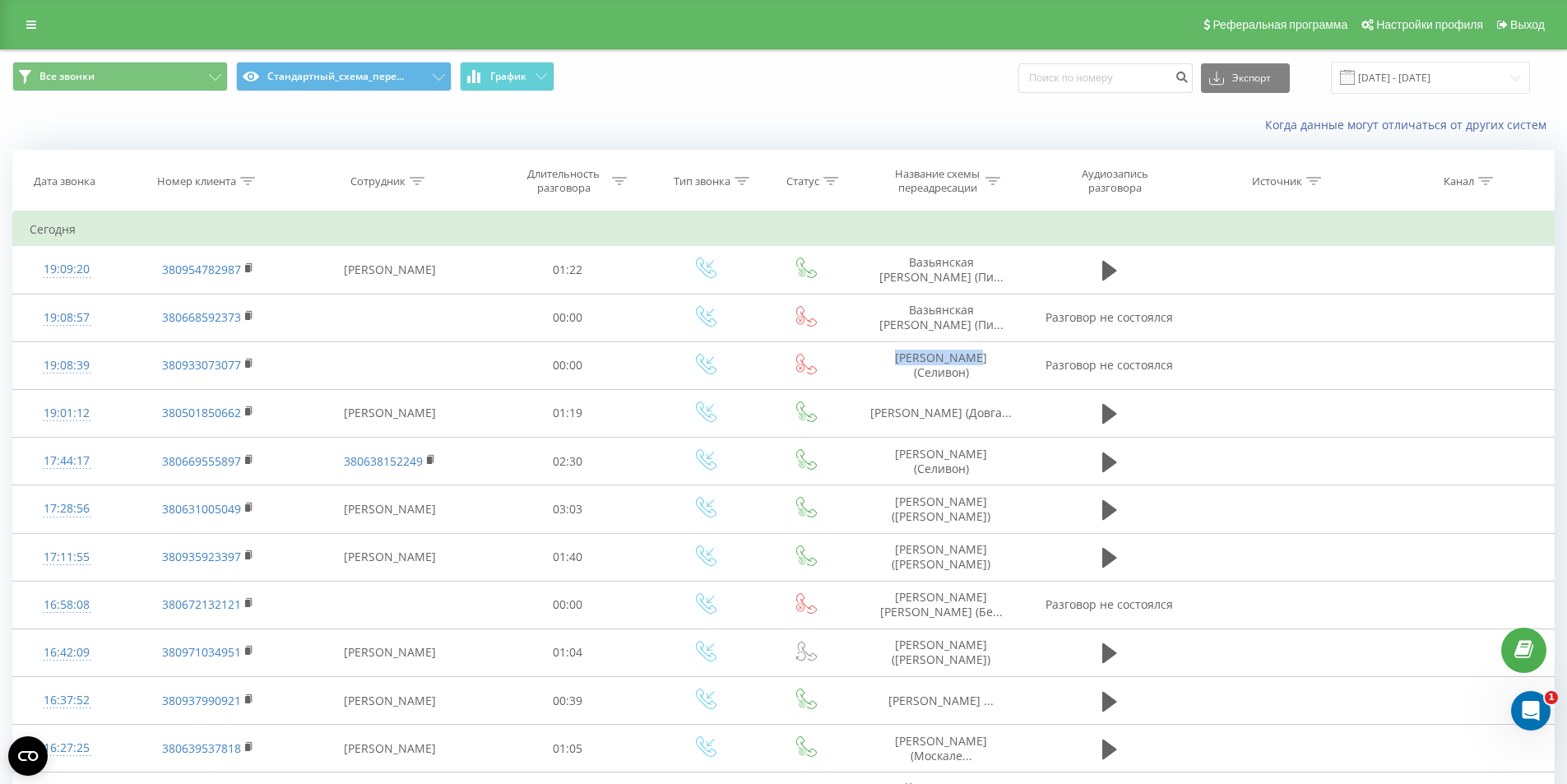
copy td "Продиус Юлія"
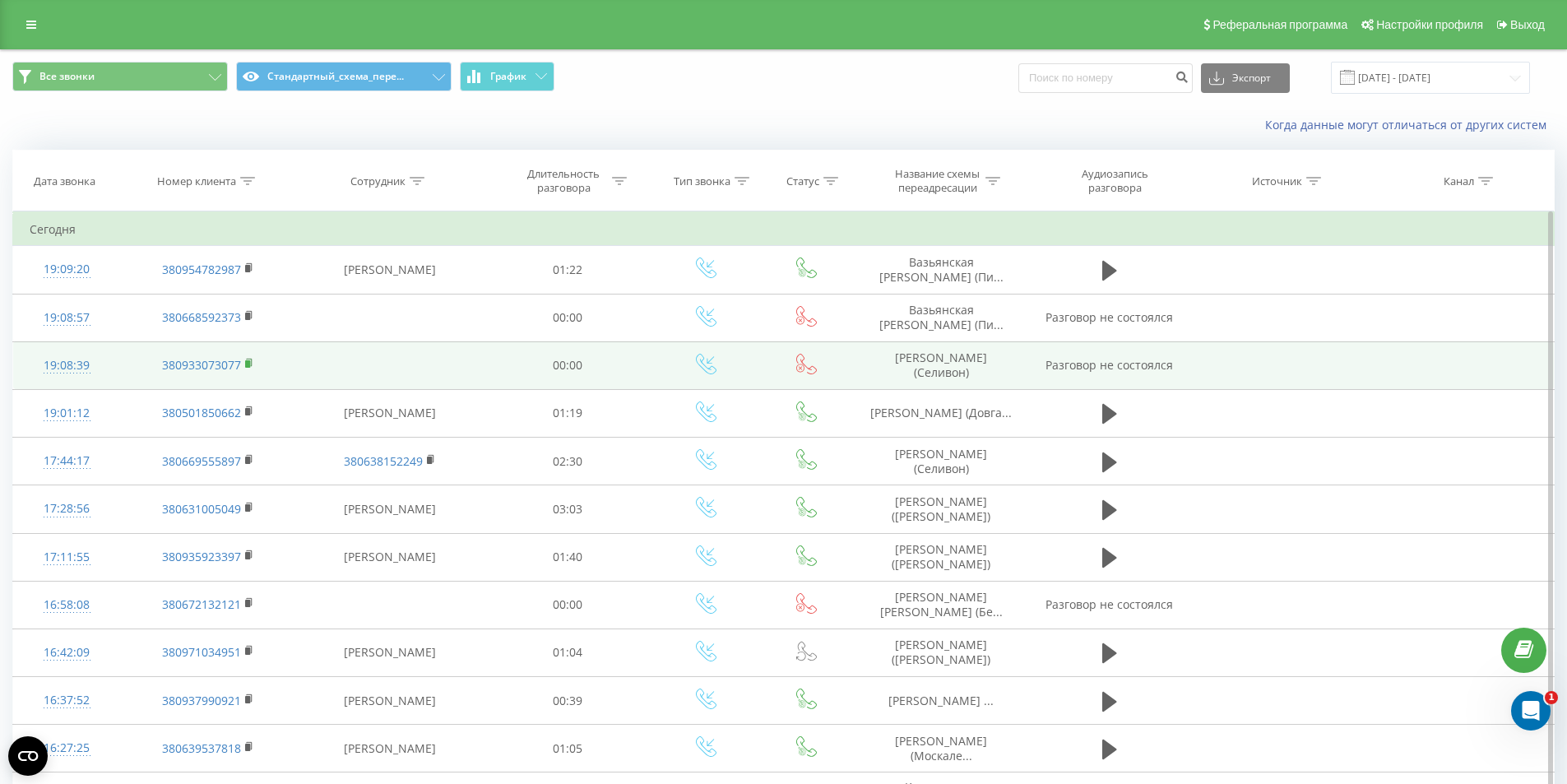
click at [250, 366] on rect at bounding box center [248, 363] width 5 height 8
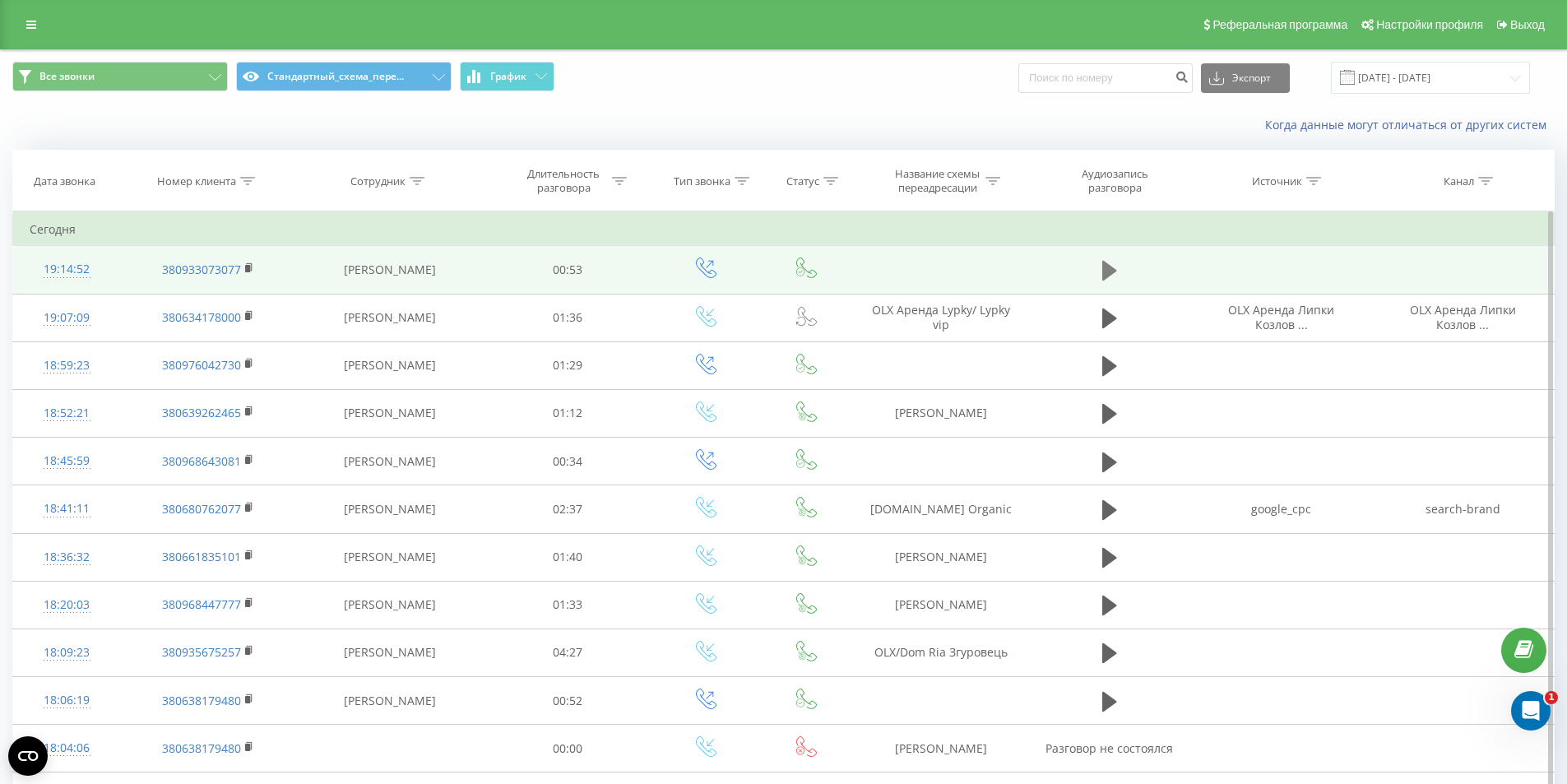
click at [1115, 273] on icon at bounding box center [1110, 270] width 14 height 23
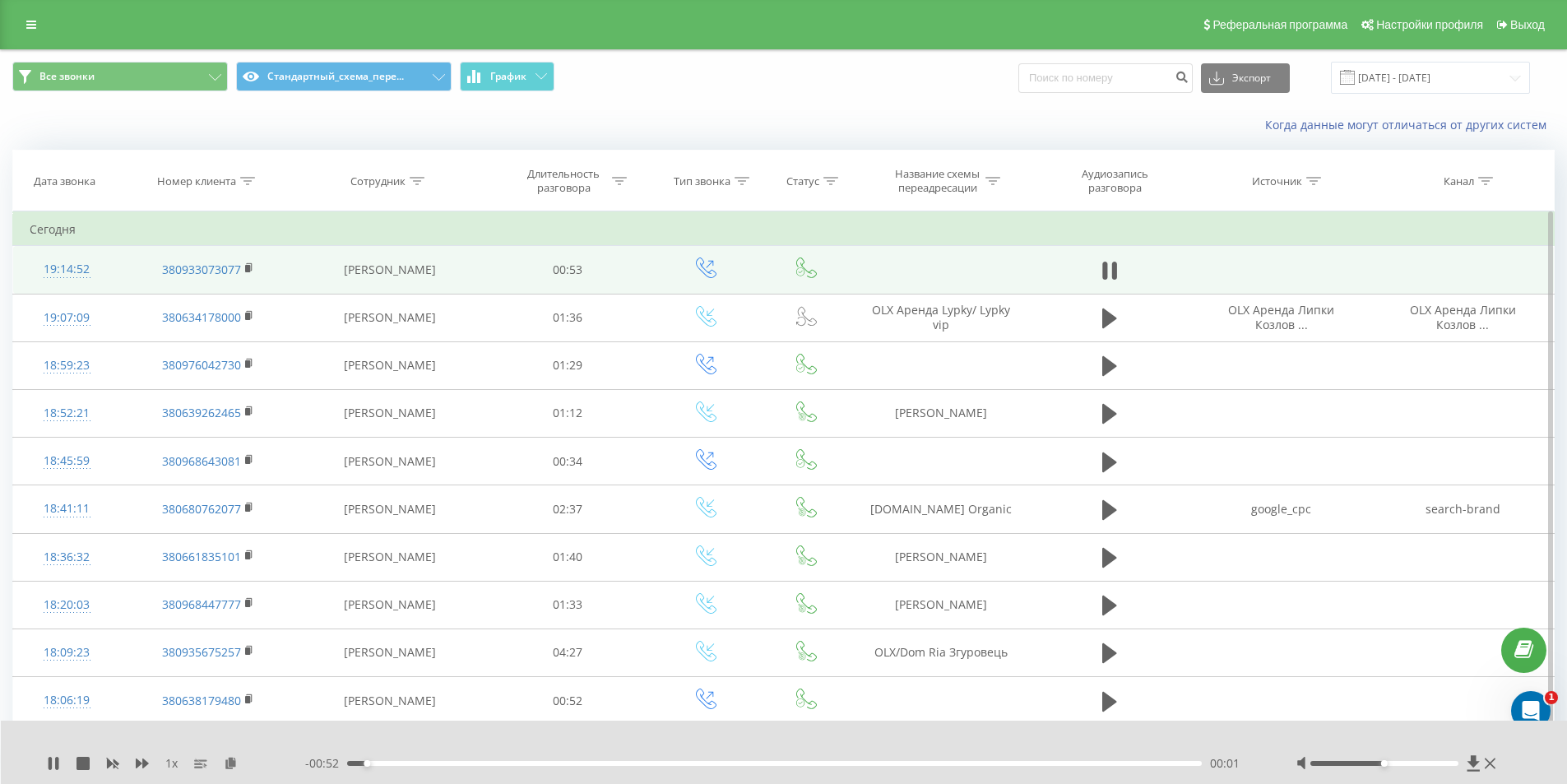
click at [405, 764] on div "00:01" at bounding box center [775, 764] width 856 height 5
drag, startPoint x: 437, startPoint y: 764, endPoint x: 461, endPoint y: 759, distance: 24.5
click at [438, 764] on div "00:05" at bounding box center [775, 764] width 856 height 5
click at [479, 765] on div "00:05" at bounding box center [775, 764] width 856 height 5
click at [1111, 272] on icon at bounding box center [1110, 270] width 14 height 23
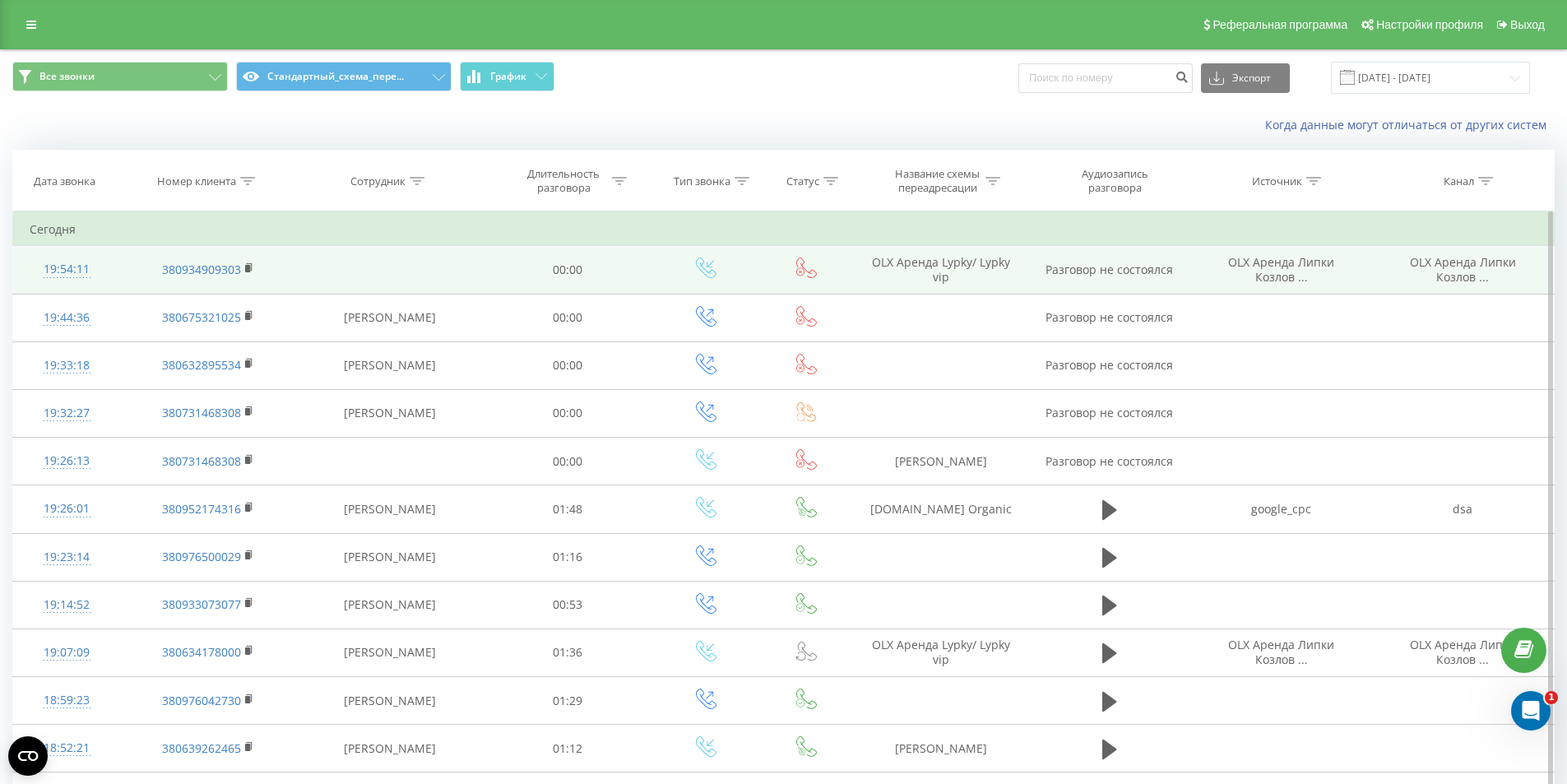
click at [341, 258] on td at bounding box center [389, 270] width 188 height 48
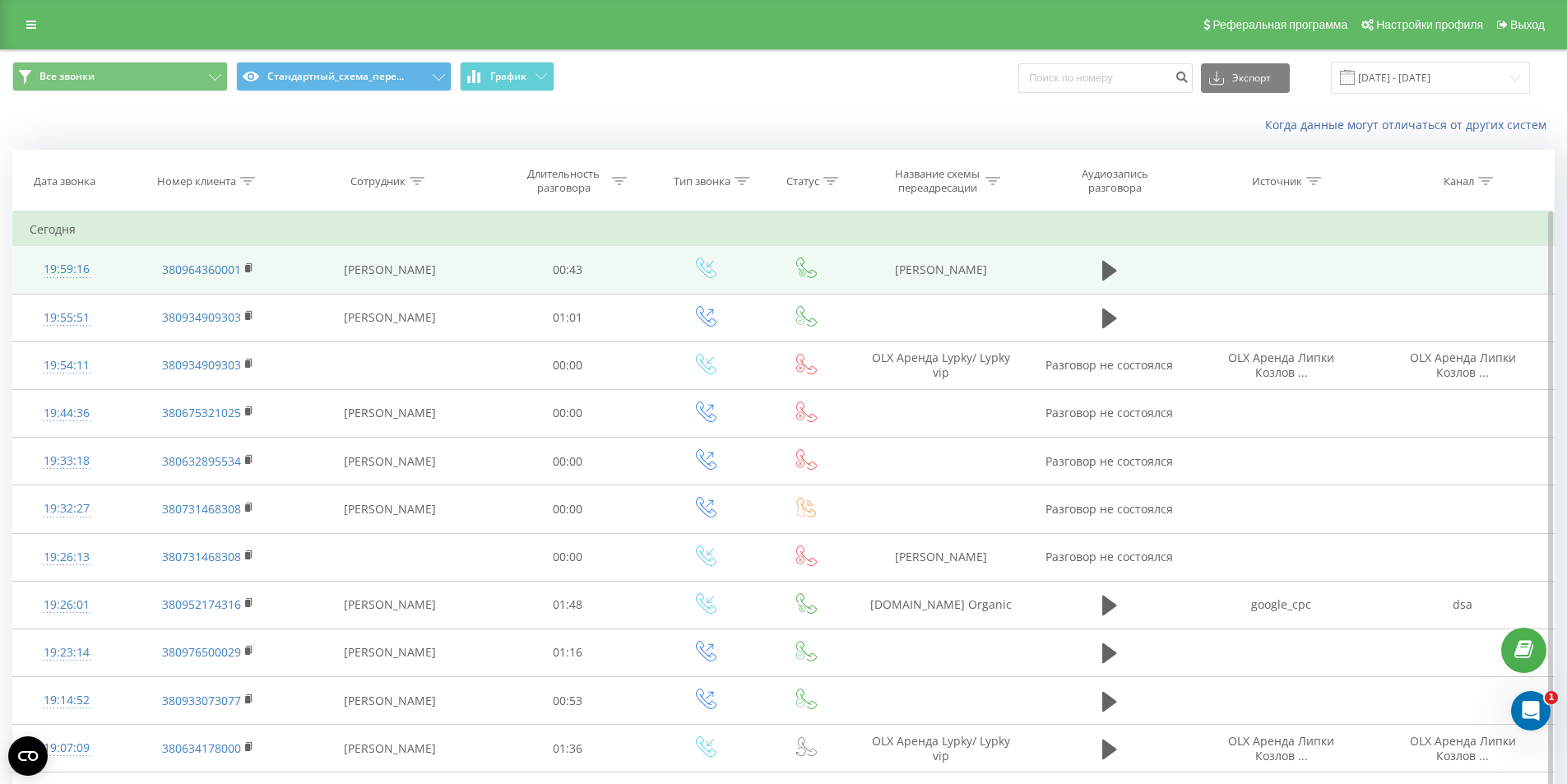
click at [72, 273] on div "19:59:16" at bounding box center [66, 270] width 74 height 32
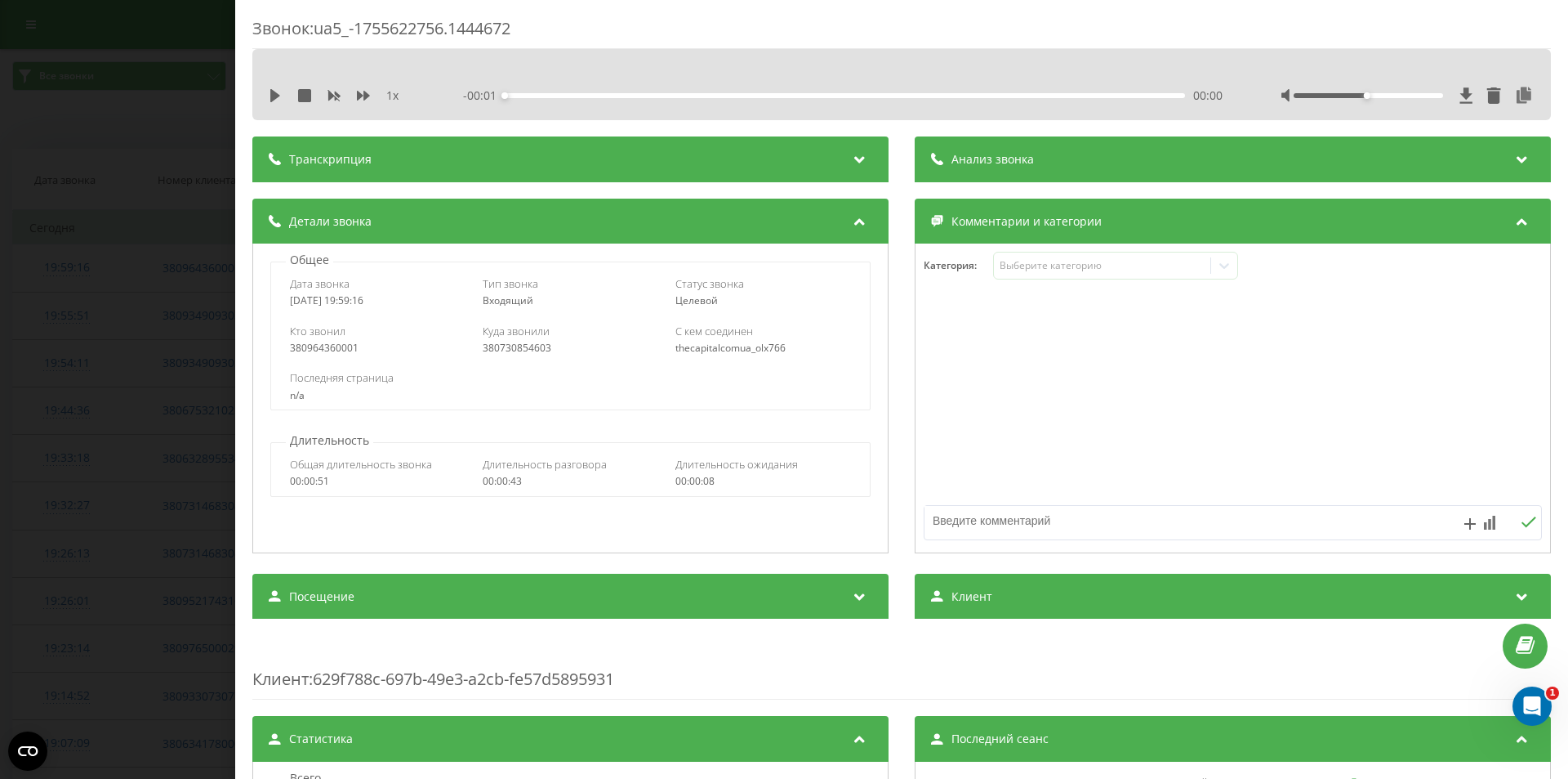
click at [511, 348] on div "380730854603" at bounding box center [571, 348] width 176 height 12
copy div "380730854603"
click at [188, 298] on div "Звонок : ua5_-1755622756.1444672 1 x - 00:43 00:00 00:00 Транскрипция Для анали…" at bounding box center [784, 389] width 1568 height 779
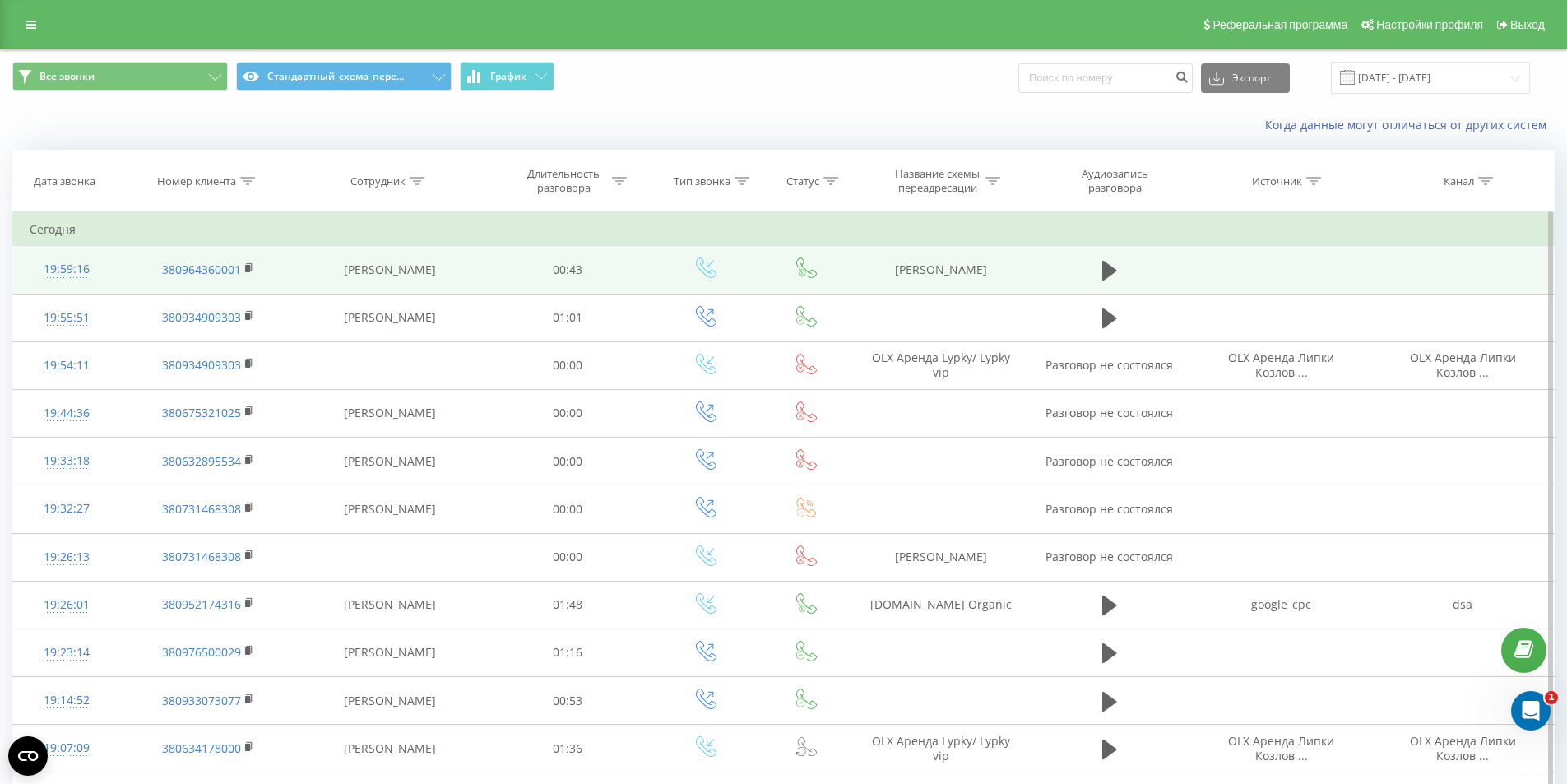
click at [933, 266] on td "Баннер Оленович" at bounding box center [942, 270] width 175 height 48
click at [933, 266] on td "[PERSON_NAME]" at bounding box center [942, 270] width 175 height 48
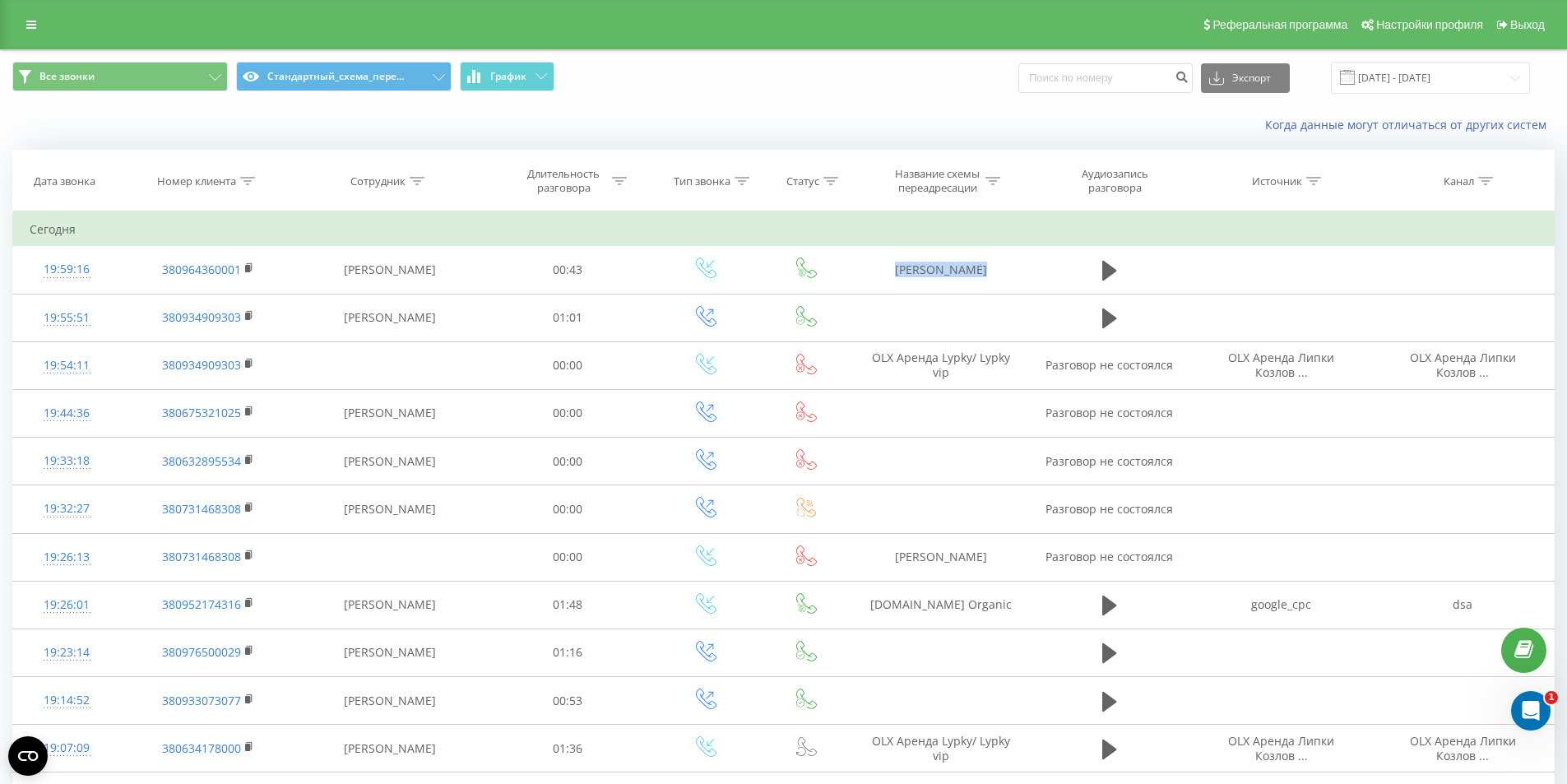
copy tr "[PERSON_NAME]"
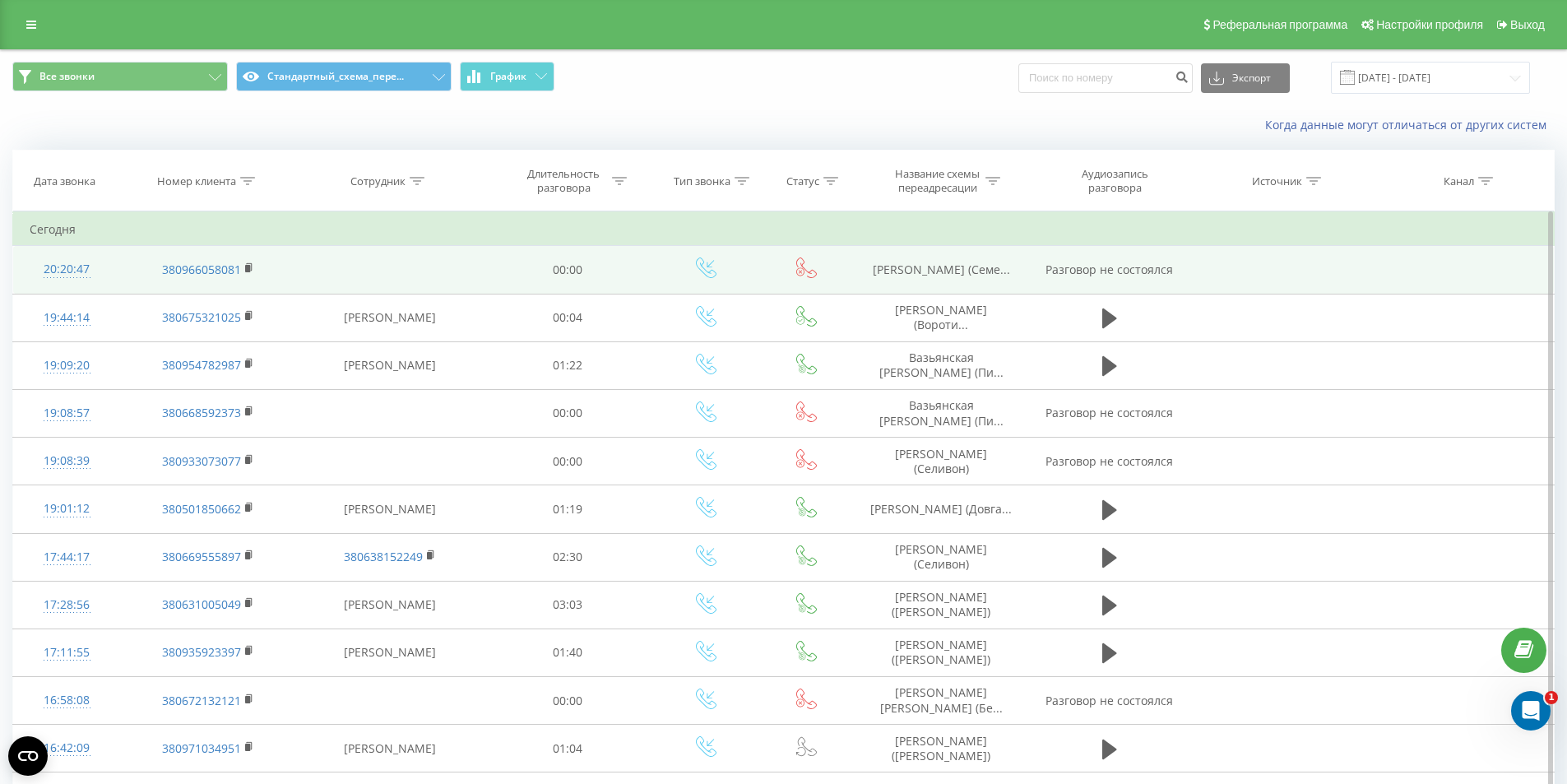
click at [944, 278] on span "Кравченко Вікторія (Семе..." at bounding box center [941, 269] width 137 height 15
click at [944, 278] on span "[PERSON_NAME] (Семе..." at bounding box center [941, 269] width 137 height 15
click at [944, 278] on span "Кравченко Вікторія (Семе..." at bounding box center [941, 269] width 137 height 15
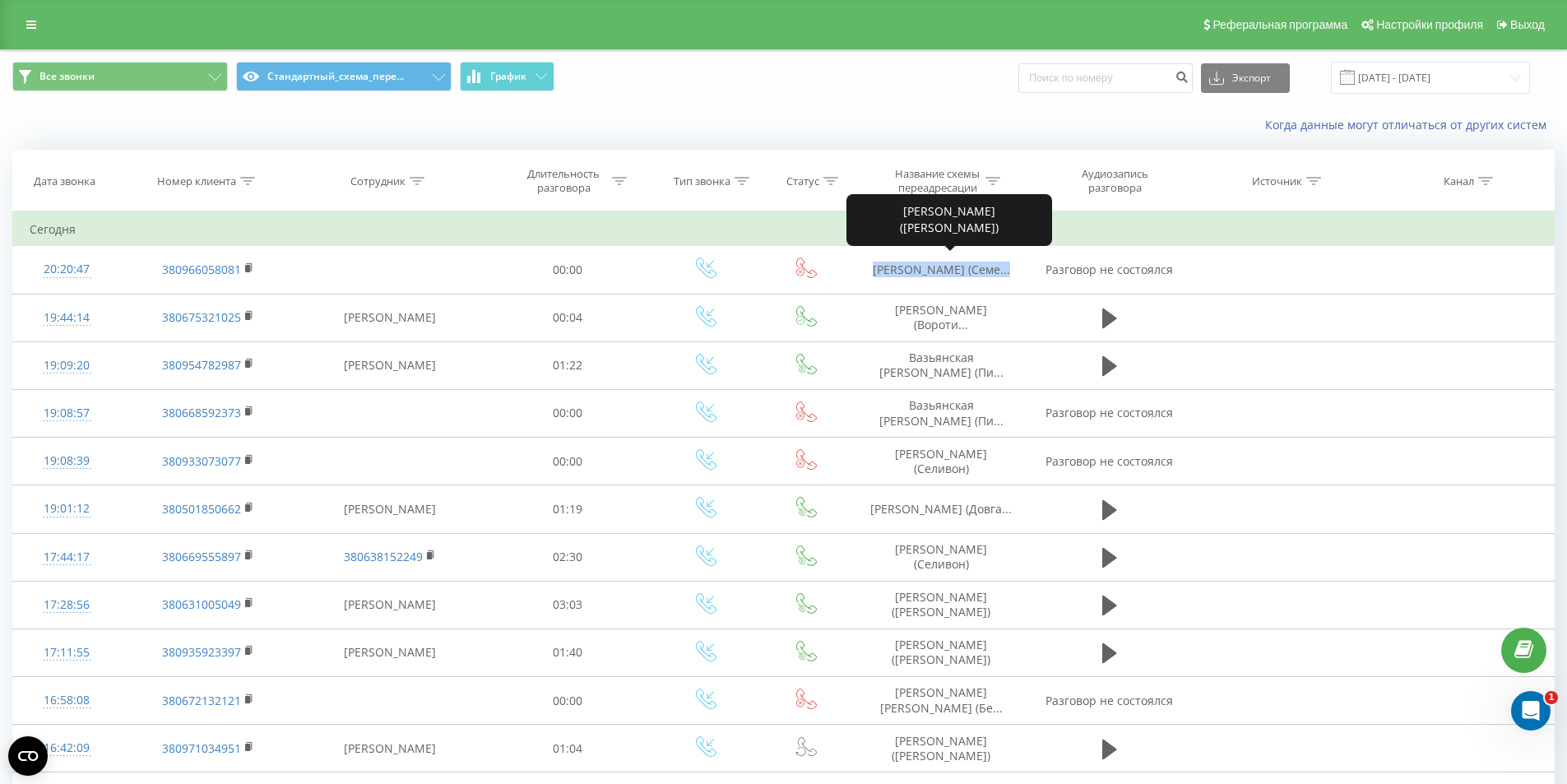
copy span "Кравченко Вікторія (Семе..."
